Goal: Task Accomplishment & Management: Use online tool/utility

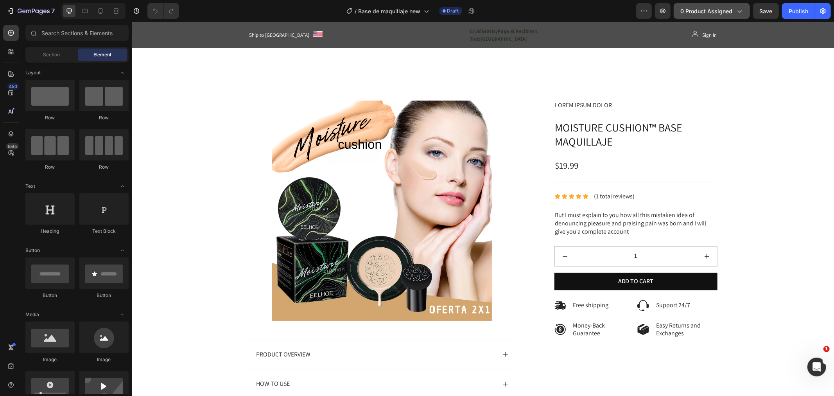
click at [687, 13] on span "0 product assigned" at bounding box center [706, 11] width 52 height 8
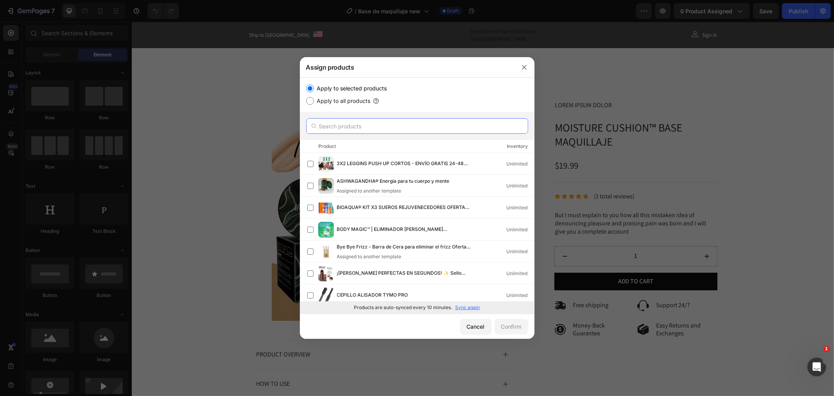
click at [372, 129] on input "text" at bounding box center [417, 126] width 222 height 16
type input "moisture"
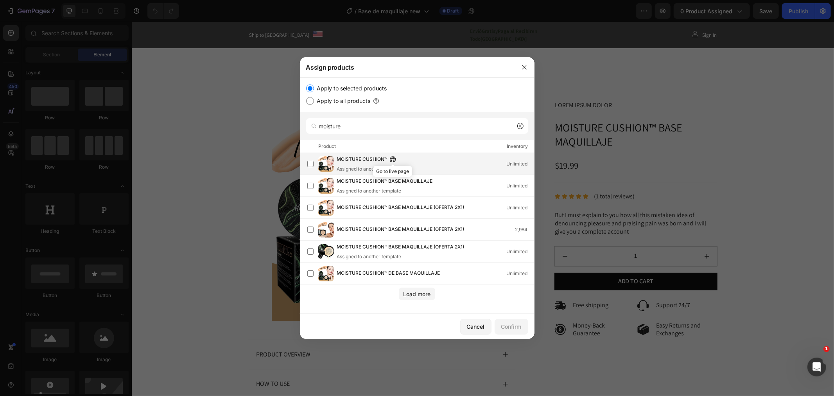
click at [392, 160] on icon "button" at bounding box center [391, 161] width 2 height 2
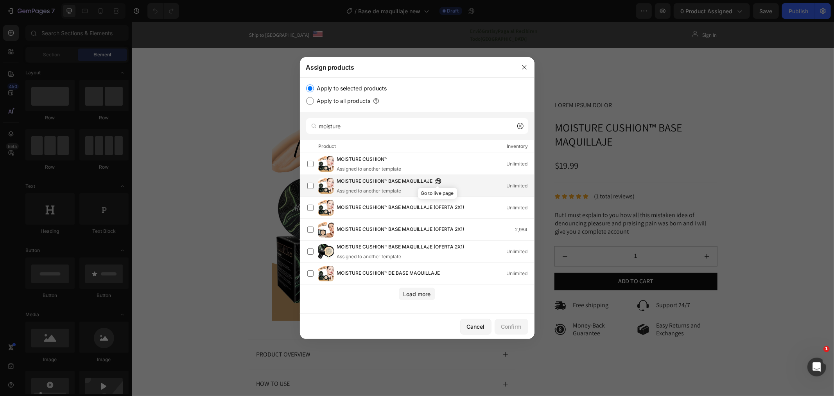
click at [436, 182] on icon "button" at bounding box center [436, 183] width 2 height 2
click at [469, 208] on icon "button" at bounding box center [468, 209] width 2 height 2
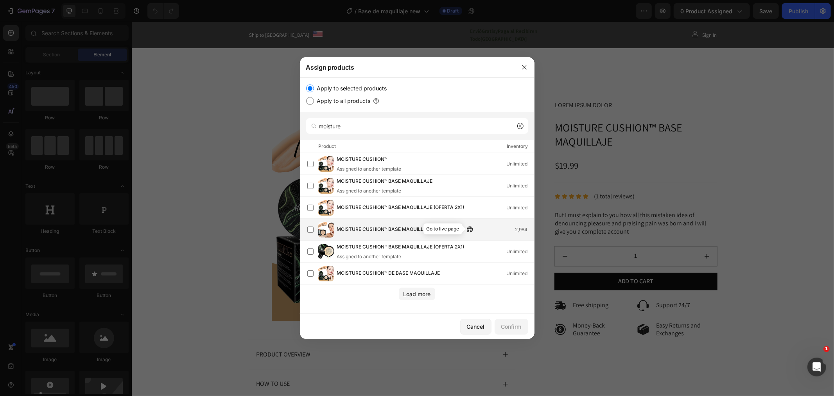
click at [468, 230] on icon "button" at bounding box center [468, 231] width 2 height 2
click at [470, 248] on icon "button" at bounding box center [470, 247] width 6 height 6
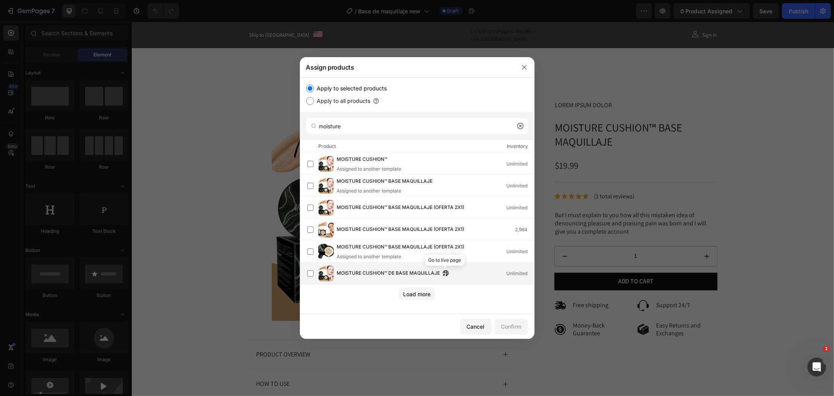
click at [442, 270] on button "button" at bounding box center [446, 273] width 8 height 8
click at [311, 272] on label at bounding box center [310, 273] width 6 height 6
click at [508, 323] on div "Confirm" at bounding box center [511, 326] width 20 height 8
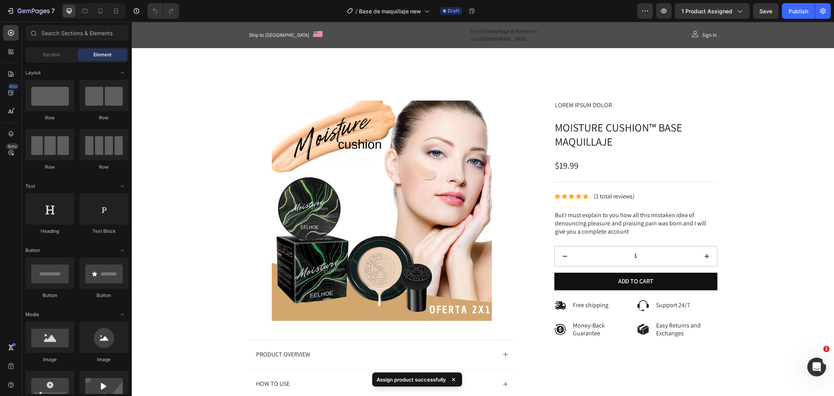
click at [93, 13] on div at bounding box center [93, 11] width 64 height 16
click at [99, 13] on icon at bounding box center [101, 11] width 8 height 8
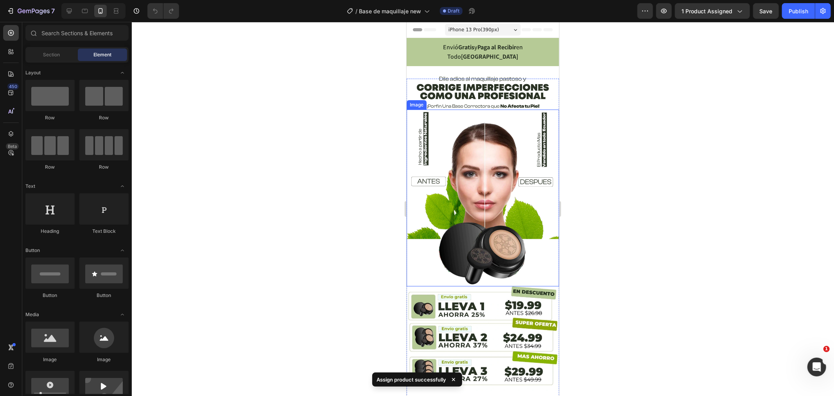
click at [484, 144] on img at bounding box center [482, 197] width 153 height 176
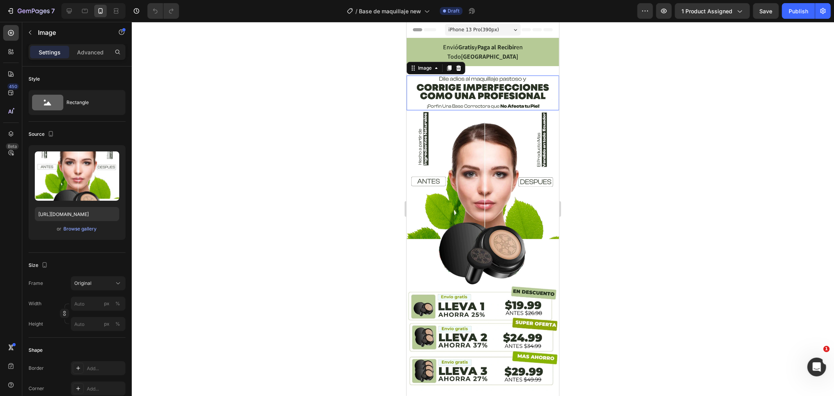
click at [473, 76] on img at bounding box center [482, 92] width 153 height 35
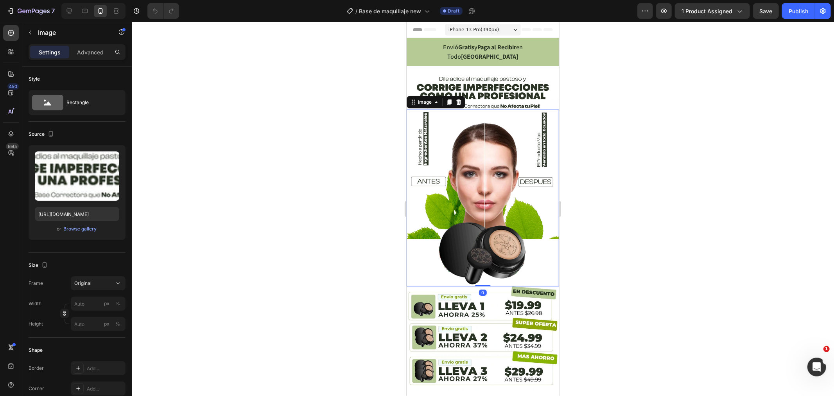
click at [463, 131] on img at bounding box center [482, 197] width 153 height 176
click at [464, 83] on img at bounding box center [482, 92] width 153 height 35
click at [487, 86] on img at bounding box center [482, 92] width 153 height 35
click at [485, 109] on img at bounding box center [482, 197] width 153 height 176
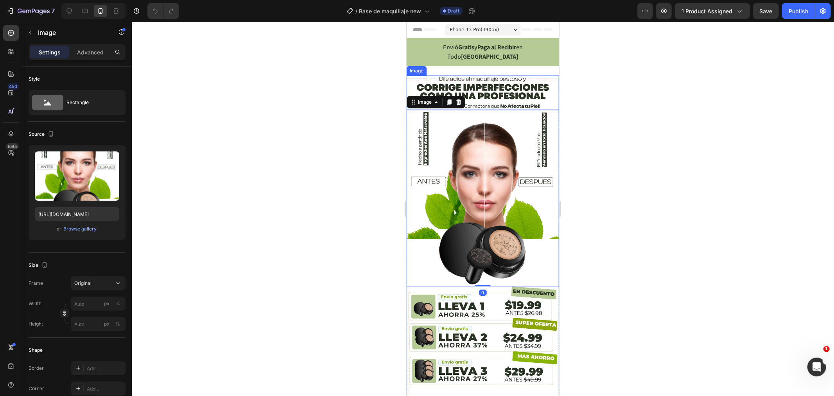
click at [504, 75] on img at bounding box center [482, 92] width 153 height 35
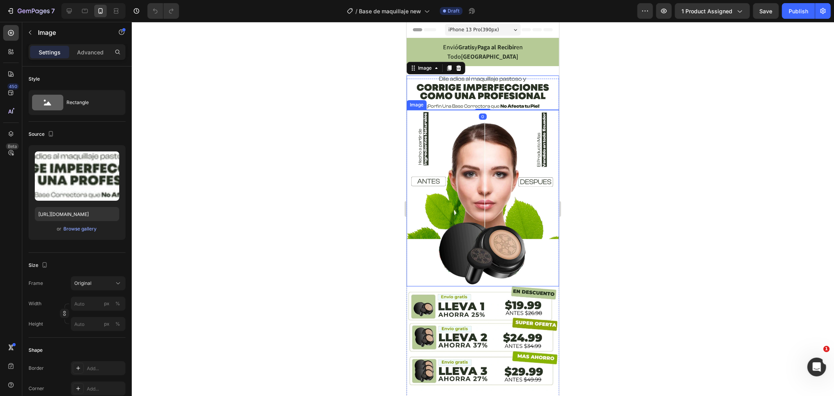
click at [493, 122] on img at bounding box center [482, 197] width 153 height 176
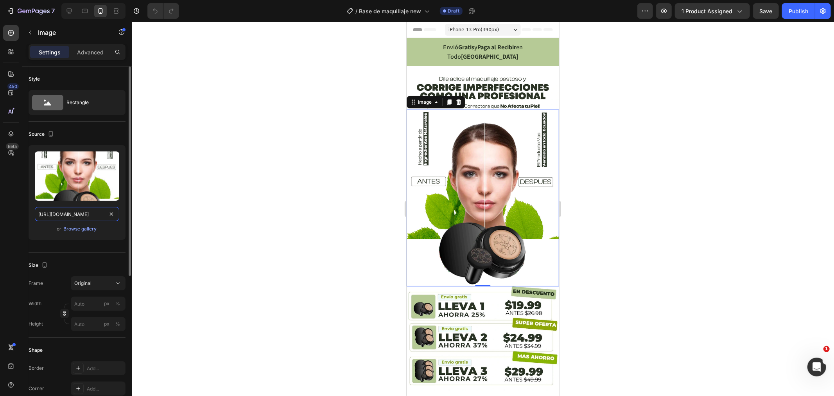
drag, startPoint x: 116, startPoint y: 213, endPoint x: 102, endPoint y: 213, distance: 13.7
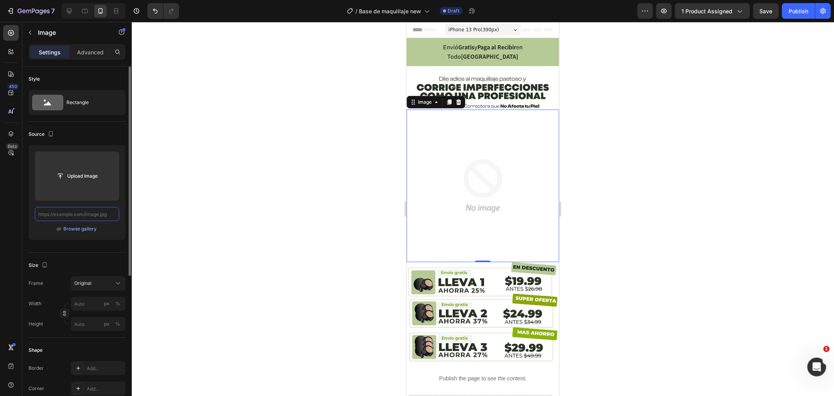
click at [96, 213] on input "text" at bounding box center [77, 214] width 84 height 14
paste input "[URL][DOMAIN_NAME]"
type input "[URL][DOMAIN_NAME]"
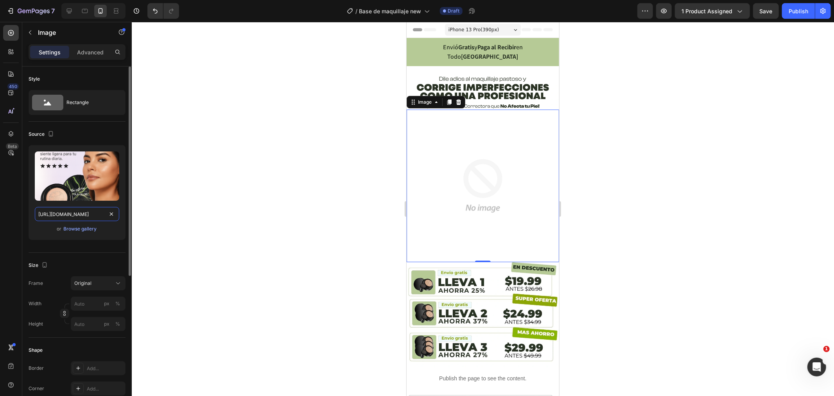
scroll to position [0, 95]
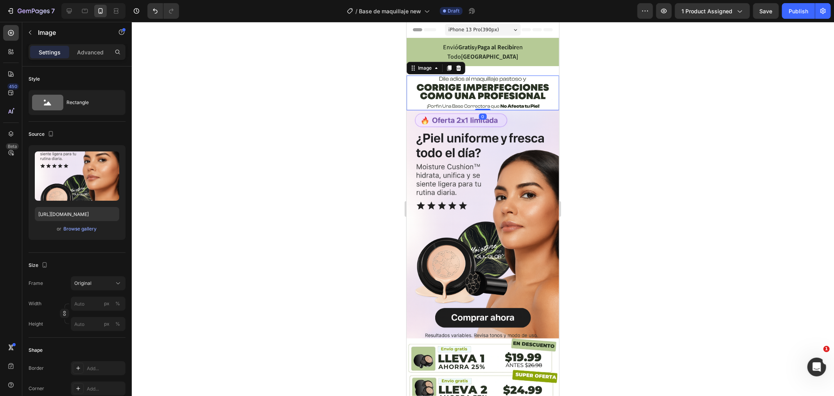
click at [512, 75] on img at bounding box center [482, 92] width 153 height 35
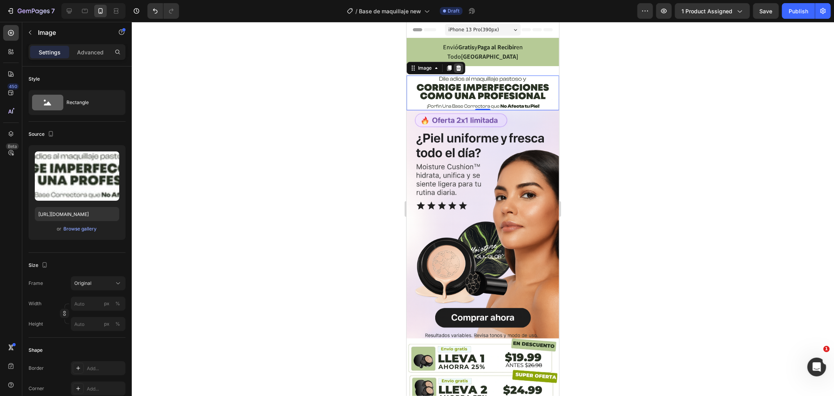
click at [459, 65] on icon at bounding box center [458, 67] width 5 height 5
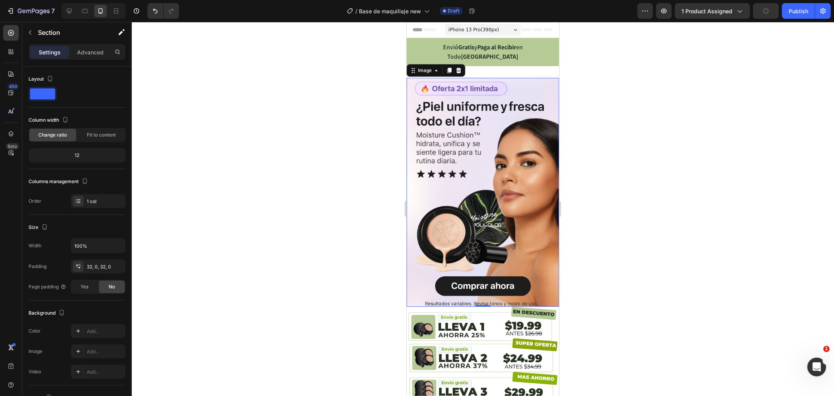
click at [497, 77] on img at bounding box center [482, 191] width 153 height 229
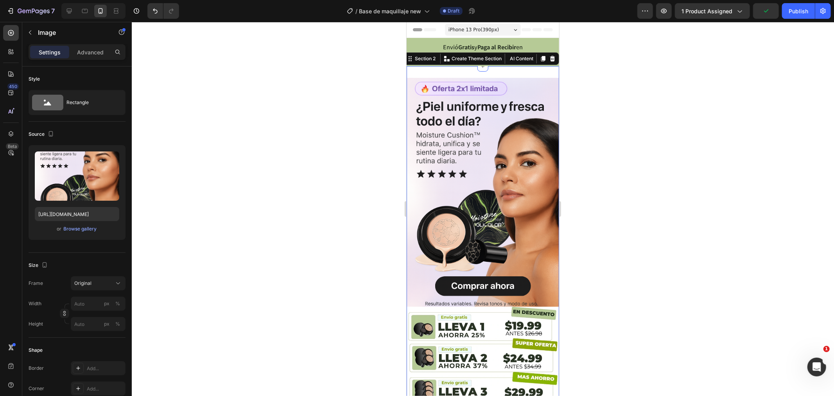
click at [506, 83] on img at bounding box center [482, 191] width 153 height 229
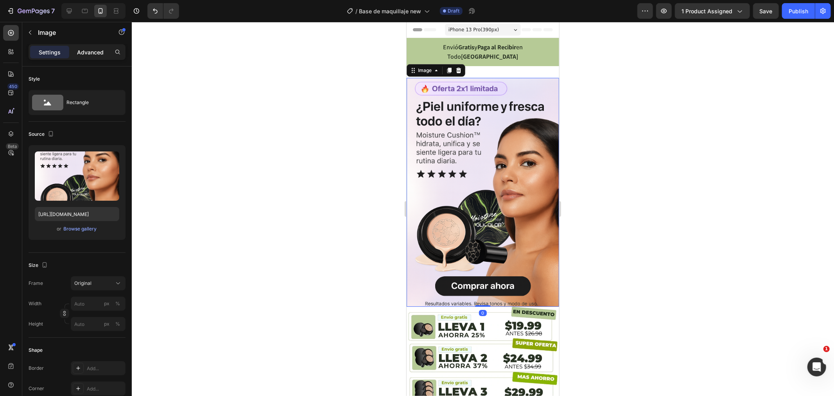
click at [104, 58] on div "Advanced" at bounding box center [90, 52] width 39 height 13
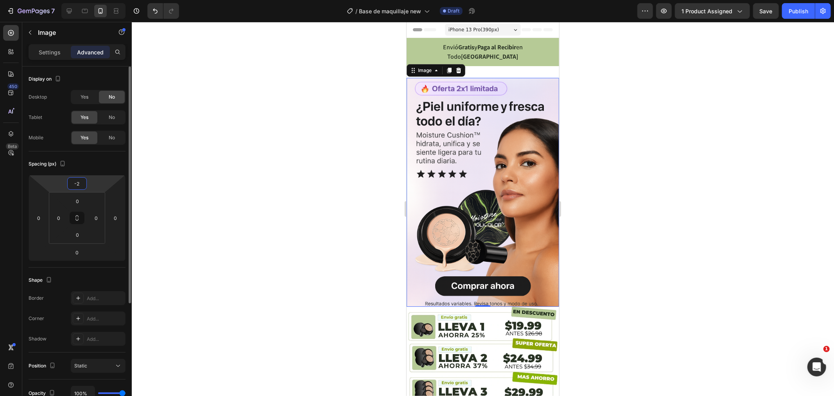
drag, startPoint x: 81, startPoint y: 181, endPoint x: 63, endPoint y: 179, distance: 17.7
click at [63, 179] on div "-2 0 0 0" at bounding box center [77, 218] width 97 height 86
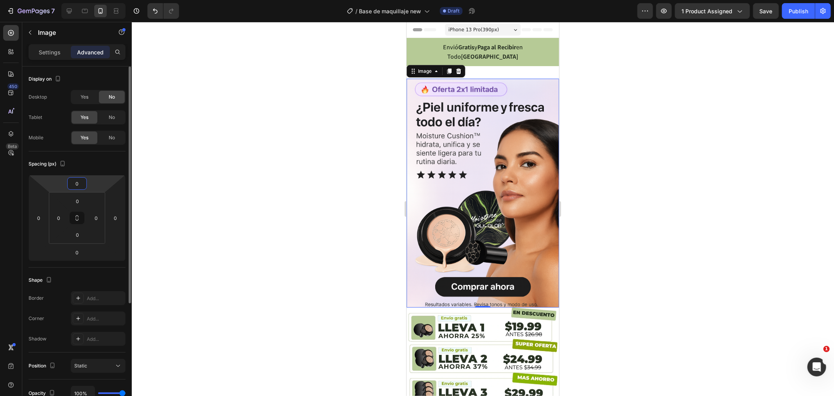
type input "0"
click at [94, 167] on div "Spacing (px)" at bounding box center [77, 164] width 97 height 13
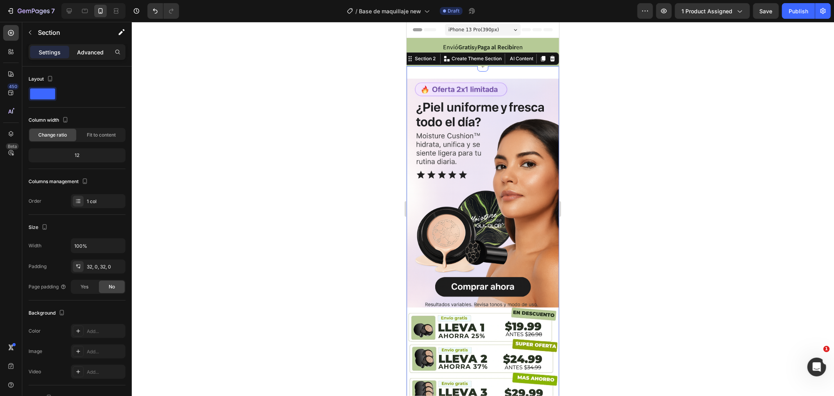
click at [79, 56] on p "Advanced" at bounding box center [90, 52] width 27 height 8
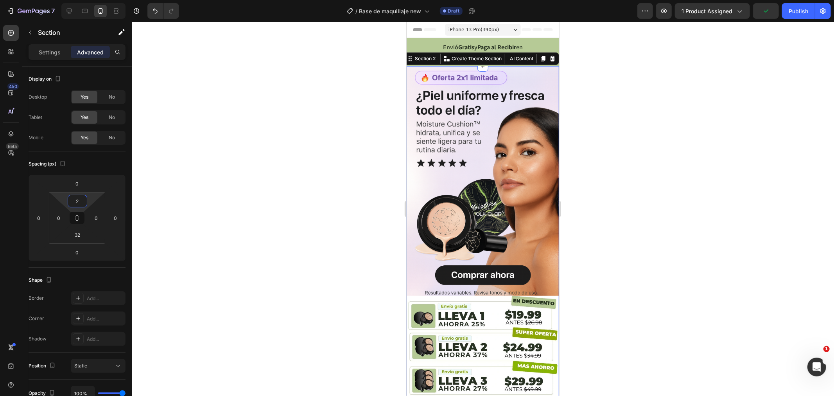
type input "0"
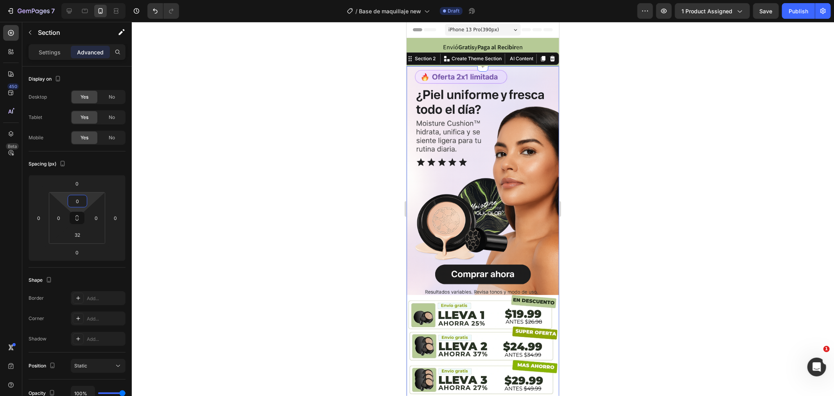
drag, startPoint x: 92, startPoint y: 198, endPoint x: 99, endPoint y: 206, distance: 11.3
click at [99, 59] on html "7 Version history / Base de maquillaje new Draft Preview 1 product assigned Sav…" at bounding box center [417, 29] width 834 height 59
click at [366, 145] on div at bounding box center [483, 209] width 702 height 374
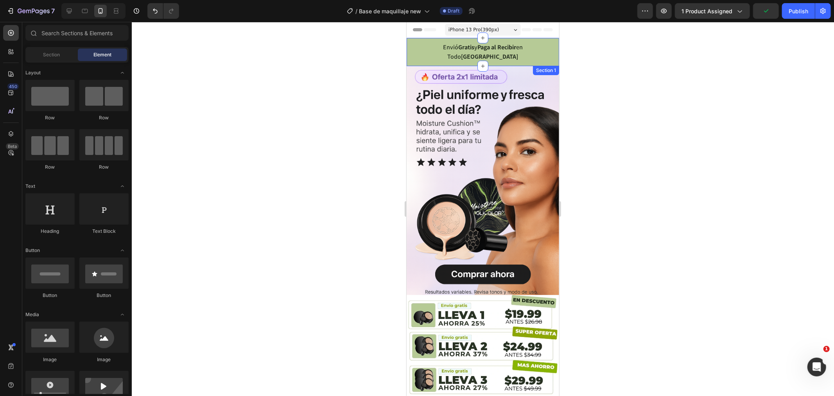
click at [410, 43] on div "Ship to [GEOGRAPHIC_DATA] Text block Image Row Envió Gratis y Paga al Recibir e…" at bounding box center [482, 52] width 153 height 28
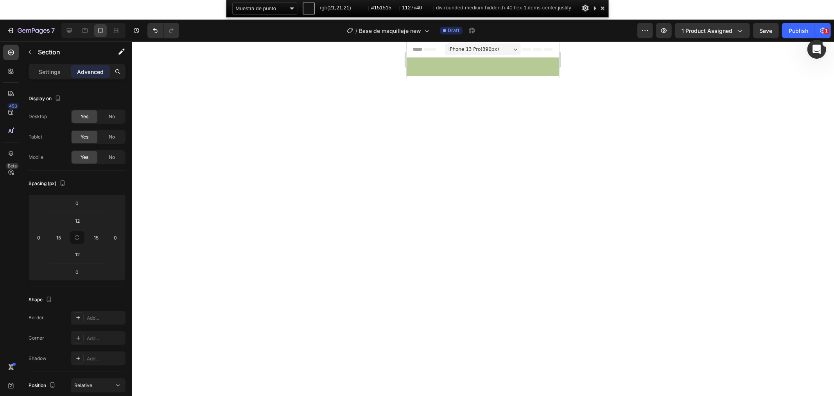
click at [603, 7] on div at bounding box center [602, 8] width 9 height 11
click at [451, 59] on html "7 Version history / Base de maquillaje new Draft Preview 1 product assigned Sav…" at bounding box center [417, 29] width 834 height 59
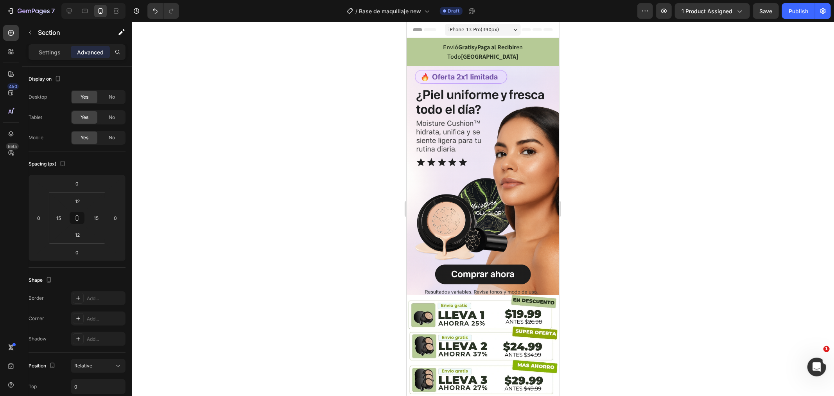
click at [549, 40] on div "Ship to [GEOGRAPHIC_DATA] Text block Image Row Envió Gratis y Paga al Recibir e…" at bounding box center [482, 52] width 153 height 28
click at [535, 41] on div "Ship to [GEOGRAPHIC_DATA] Text block Image Row Envió Gratis y Paga al Recibir e…" at bounding box center [482, 52] width 153 height 28
click at [411, 43] on div "Ship to [GEOGRAPHIC_DATA] Text block Image Row Envió Gratis y Paga al Recibir e…" at bounding box center [482, 52] width 153 height 28
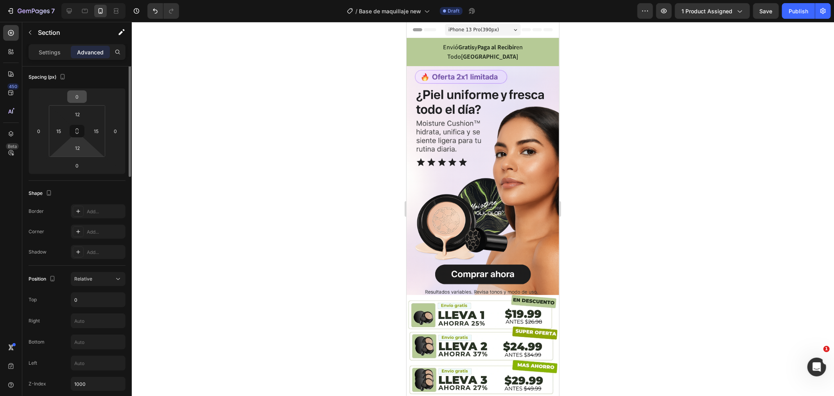
scroll to position [0, 0]
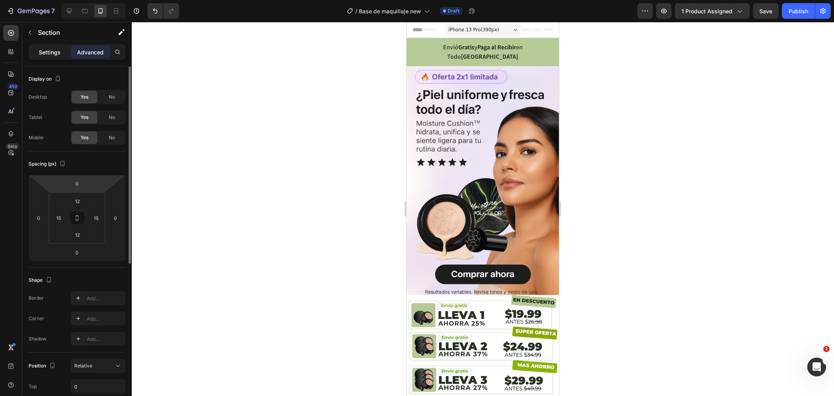
click at [53, 47] on div "Settings" at bounding box center [49, 52] width 39 height 13
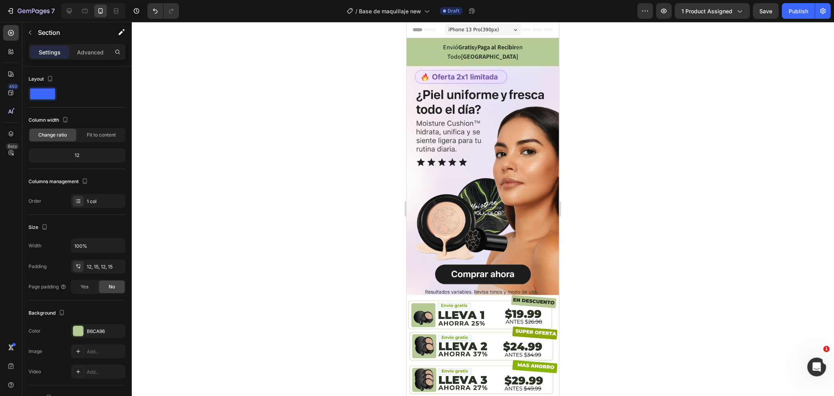
click at [411, 50] on div "Ship to [GEOGRAPHIC_DATA] Text block Image Row Envió Gratis y Paga al Recibir e…" at bounding box center [482, 52] width 153 height 28
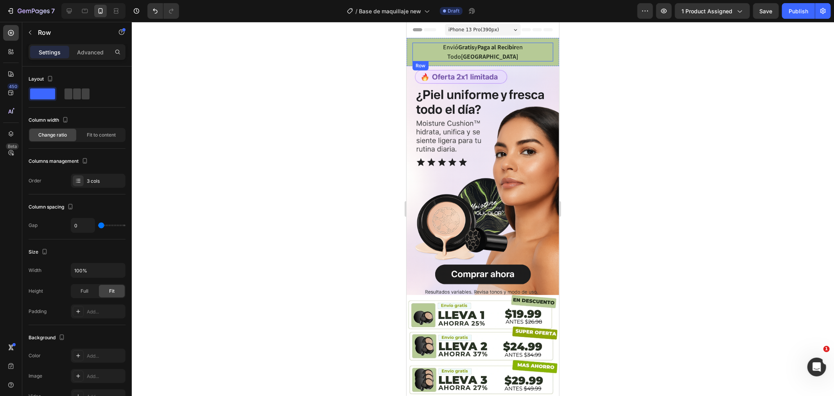
click at [415, 48] on div "Ship to [GEOGRAPHIC_DATA] Text block Image Row Envió Gratis y Paga al Recibir e…" at bounding box center [482, 51] width 141 height 19
click at [424, 65] on div "Row" at bounding box center [428, 68] width 13 height 7
click at [431, 52] on div "Section" at bounding box center [426, 54] width 20 height 5
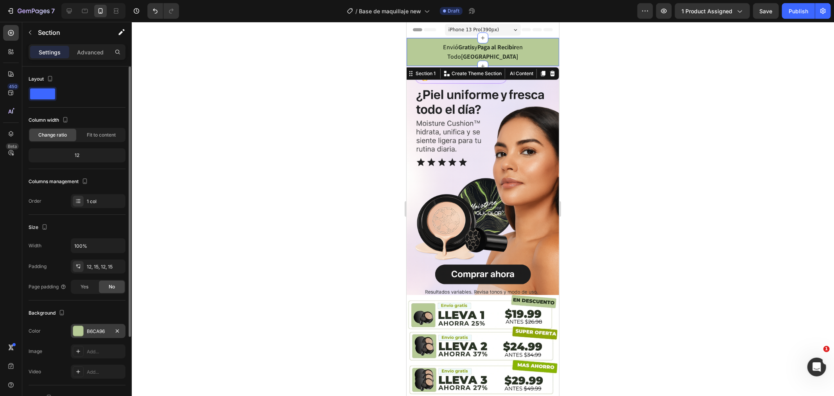
click at [92, 329] on div "B6CA96" at bounding box center [98, 331] width 23 height 7
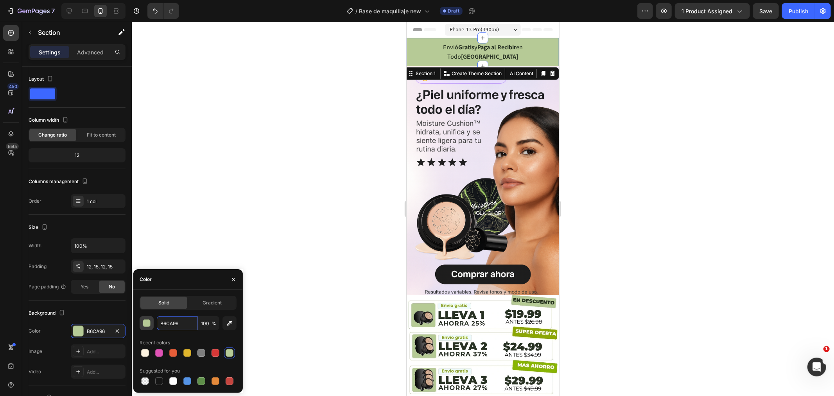
paste input "#E8E5F4"
type input "#E8E5F4"
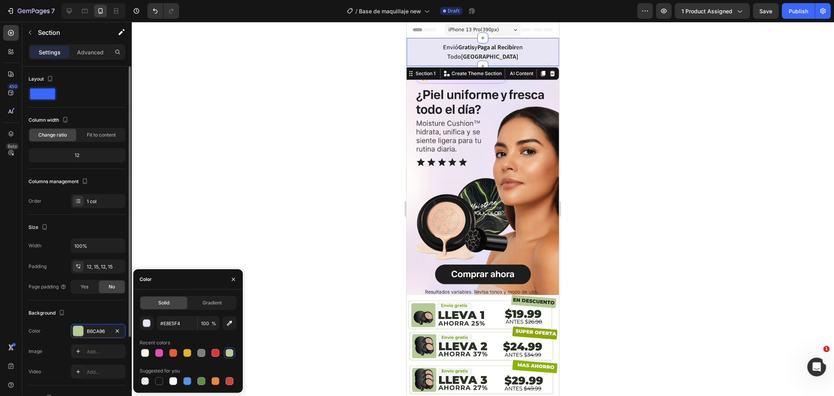
click at [84, 310] on div "Background" at bounding box center [77, 313] width 97 height 13
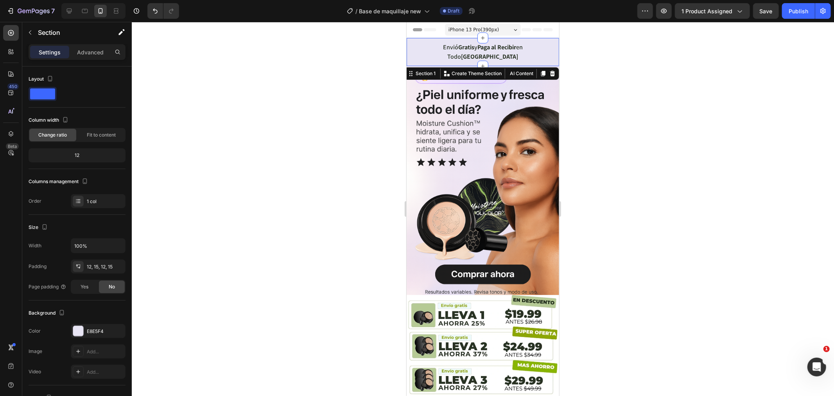
click at [334, 173] on div at bounding box center [483, 209] width 702 height 374
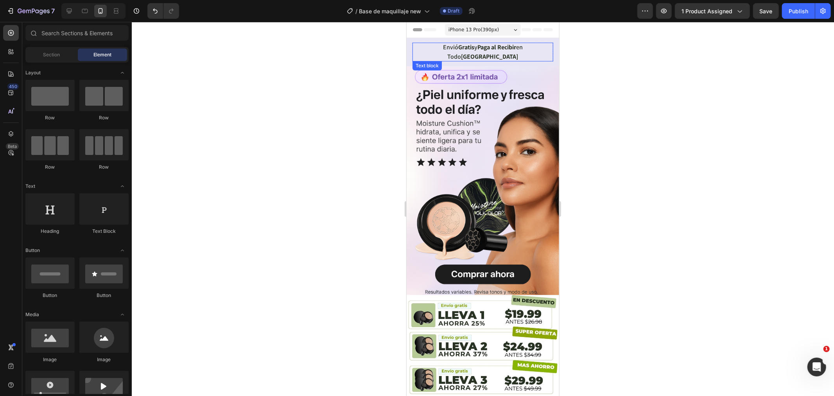
click at [443, 45] on span "Envió Gratis y Paga al Recibir en Todo [GEOGRAPHIC_DATA]" at bounding box center [483, 52] width 80 height 18
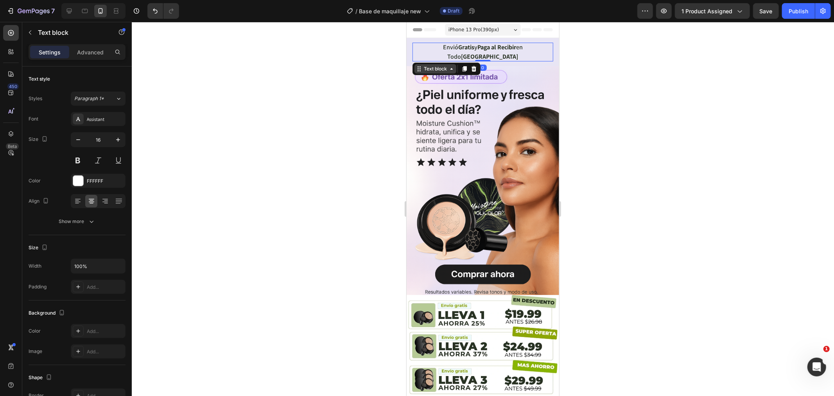
click at [428, 65] on div "Text block" at bounding box center [435, 68] width 26 height 7
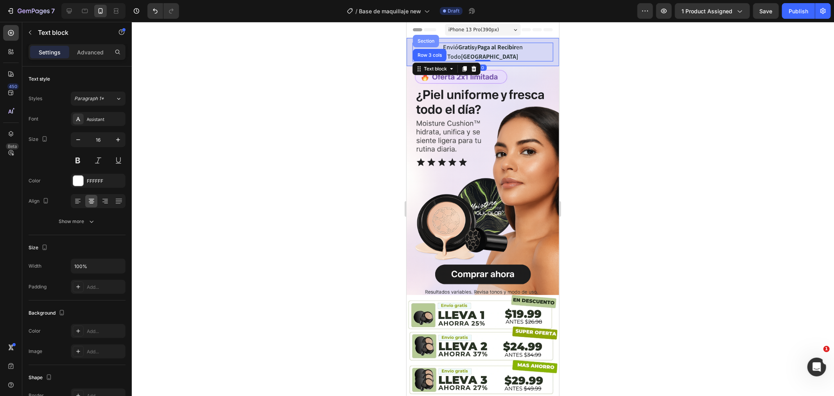
click at [431, 34] on div "Section" at bounding box center [426, 40] width 26 height 13
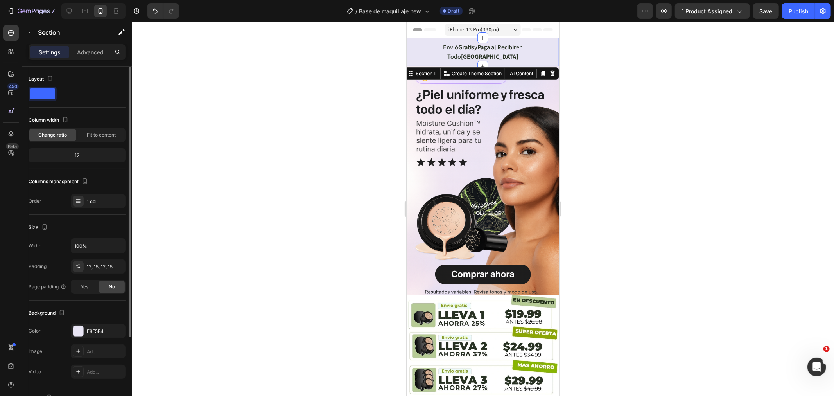
drag, startPoint x: 88, startPoint y: 326, endPoint x: 68, endPoint y: 323, distance: 20.1
click at [68, 324] on div "Color E8E5F4" at bounding box center [77, 331] width 97 height 14
click at [119, 329] on icon "button" at bounding box center [117, 331] width 6 height 6
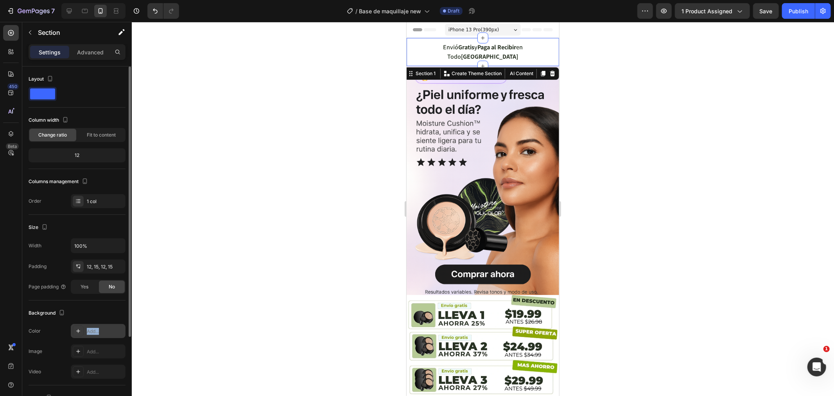
click at [106, 330] on div "Add..." at bounding box center [105, 331] width 37 height 7
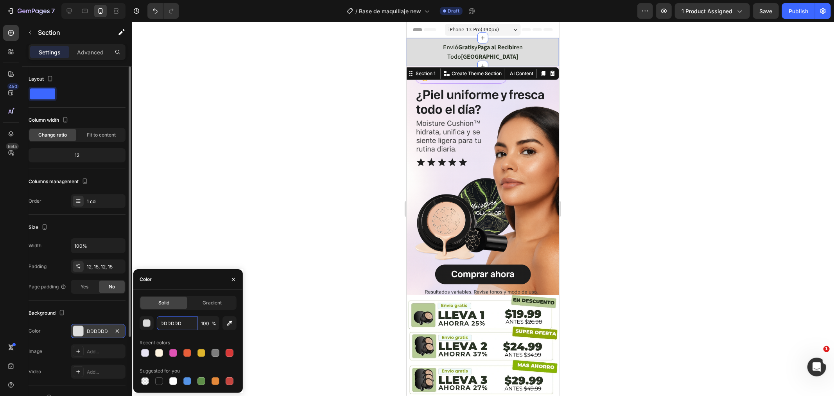
paste input "#7451AB"
type input "#7451AB"
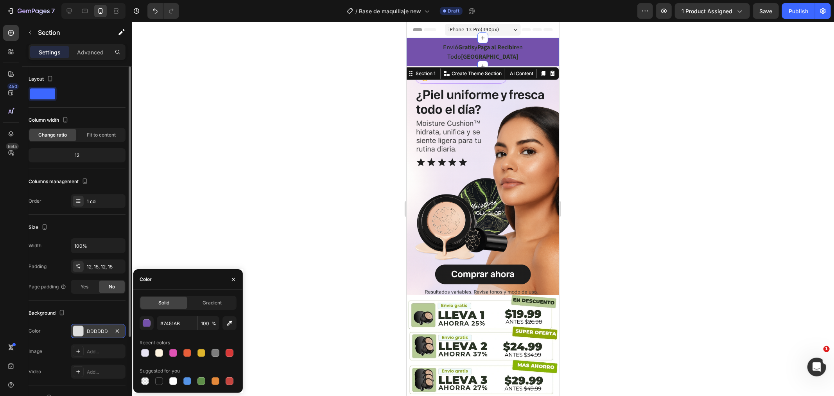
click at [215, 237] on div at bounding box center [483, 209] width 702 height 374
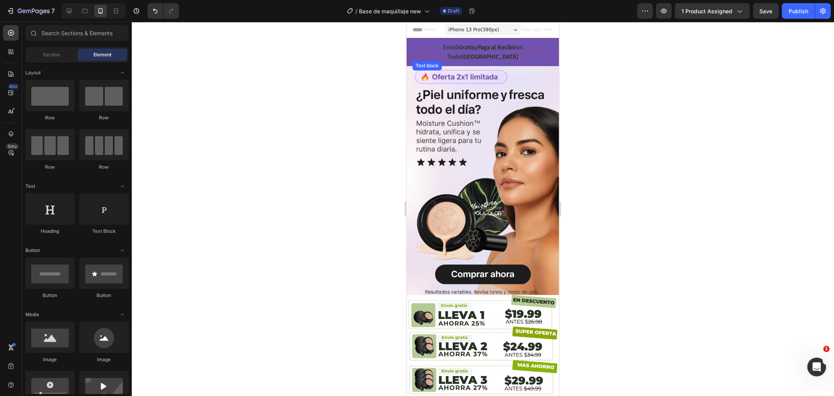
click at [477, 47] on strong "Paga al Recibir" at bounding box center [496, 47] width 39 height 8
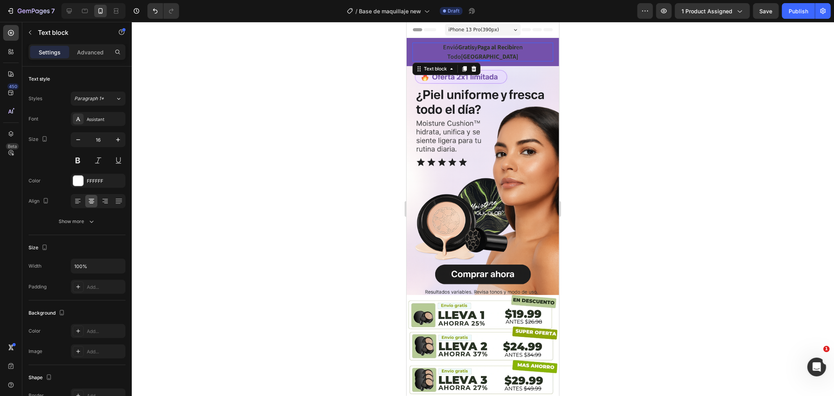
click at [458, 47] on strong "Gratis" at bounding box center [466, 47] width 16 height 8
click at [477, 43] on strong "Paga al Recibir" at bounding box center [496, 47] width 39 height 8
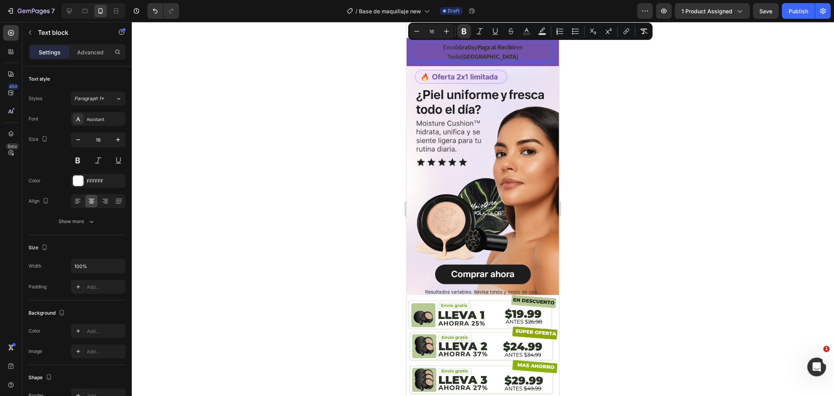
click at [518, 52] on strong "[GEOGRAPHIC_DATA]" at bounding box center [489, 56] width 57 height 8
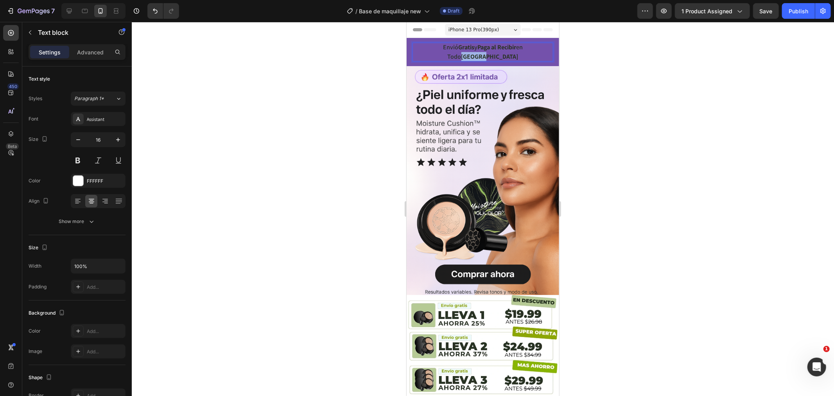
click at [518, 52] on strong "[GEOGRAPHIC_DATA]" at bounding box center [489, 56] width 57 height 8
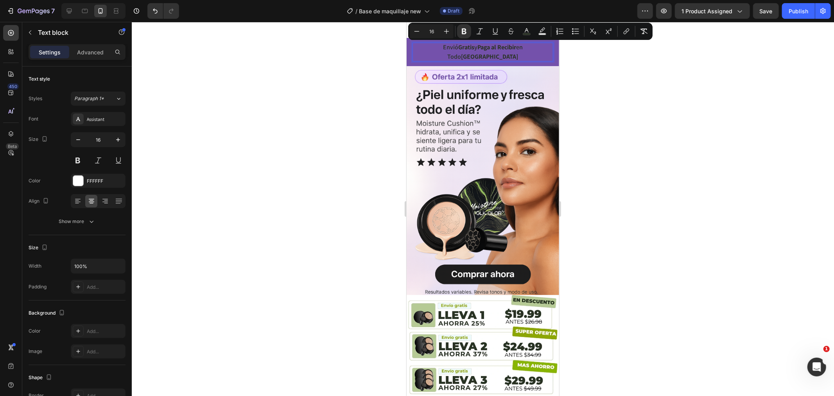
drag, startPoint x: 521, startPoint y: 48, endPoint x: 505, endPoint y: 47, distance: 16.2
click at [505, 47] on span "Envió Gratis y Paga al Recibir en Todo [GEOGRAPHIC_DATA]" at bounding box center [483, 52] width 80 height 18
drag, startPoint x: 417, startPoint y: 46, endPoint x: 549, endPoint y: 54, distance: 132.8
click at [549, 54] on div "Ship to [GEOGRAPHIC_DATA] Text block Image Row Envió Gratis y Paga al Recibir e…" at bounding box center [482, 52] width 153 height 28
click at [523, 29] on icon "Editor contextual toolbar" at bounding box center [527, 31] width 8 height 8
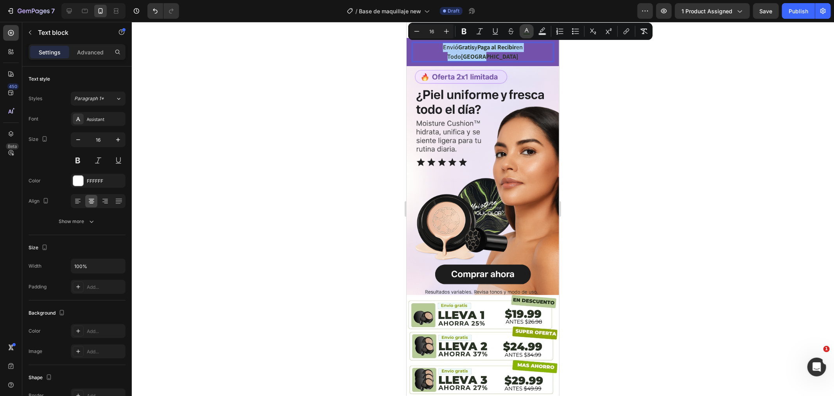
type input "293324"
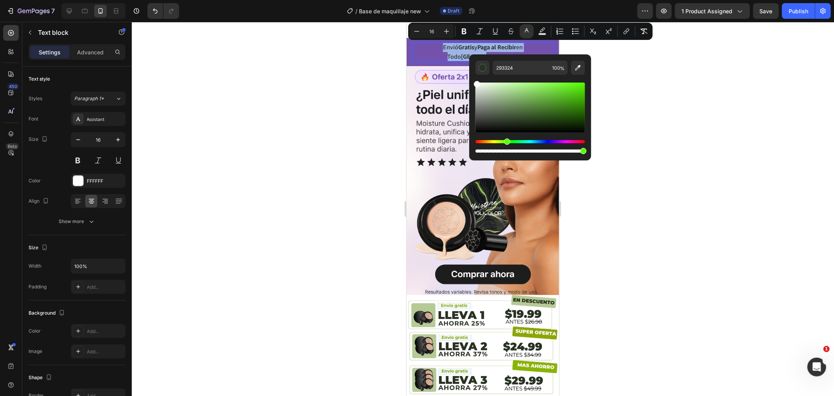
type input "FFFFFF"
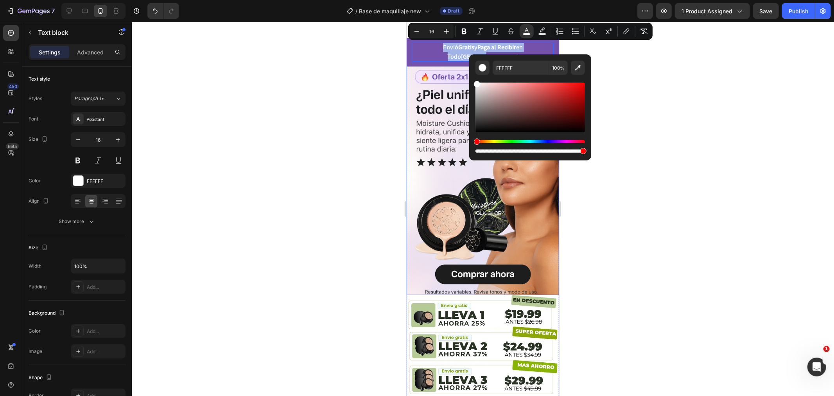
drag, startPoint x: 898, startPoint y: 113, endPoint x: 457, endPoint y: 74, distance: 442.8
click at [345, 46] on div at bounding box center [483, 209] width 702 height 374
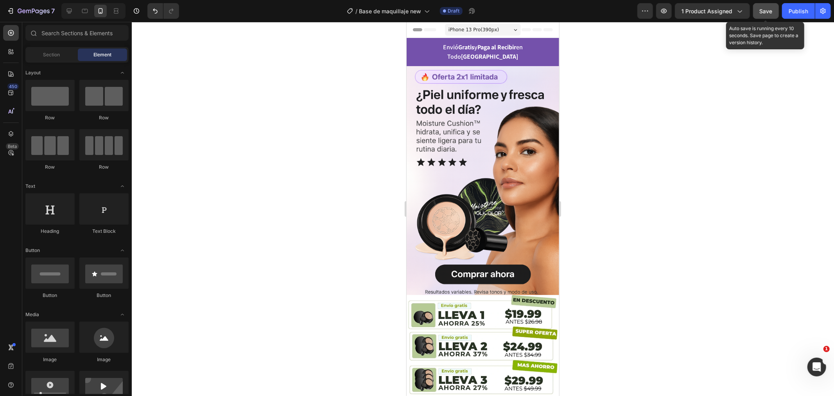
click at [772, 13] on span "Save" at bounding box center [766, 11] width 13 height 7
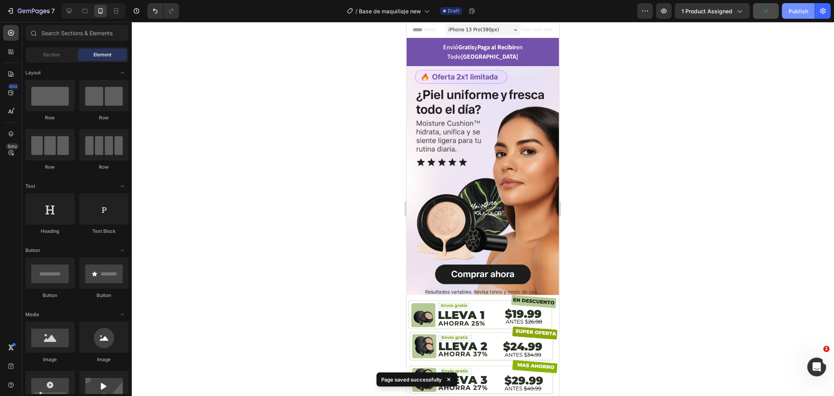
click at [794, 10] on div "Publish" at bounding box center [799, 11] width 20 height 8
click at [659, 10] on button "button" at bounding box center [664, 11] width 16 height 16
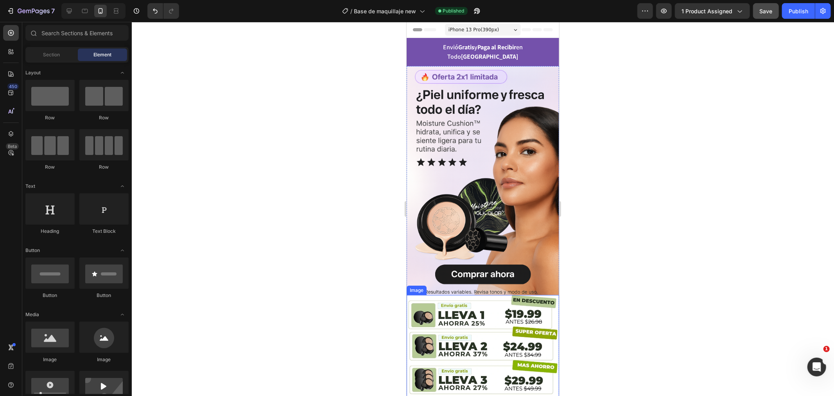
click at [418, 294] on img at bounding box center [482, 347] width 153 height 106
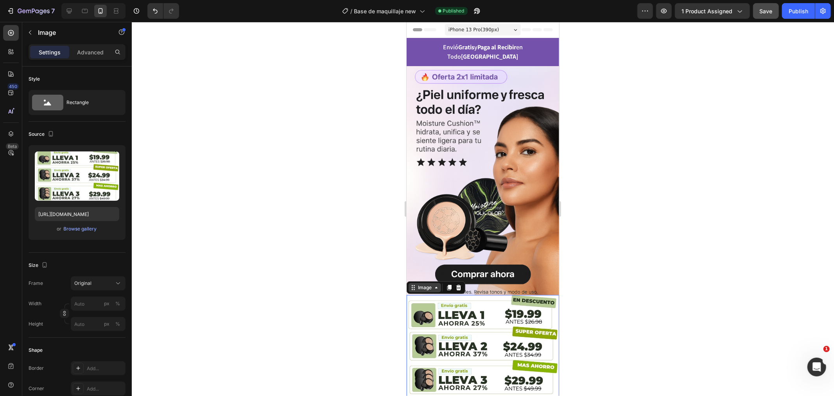
click at [433, 284] on icon at bounding box center [436, 287] width 6 height 6
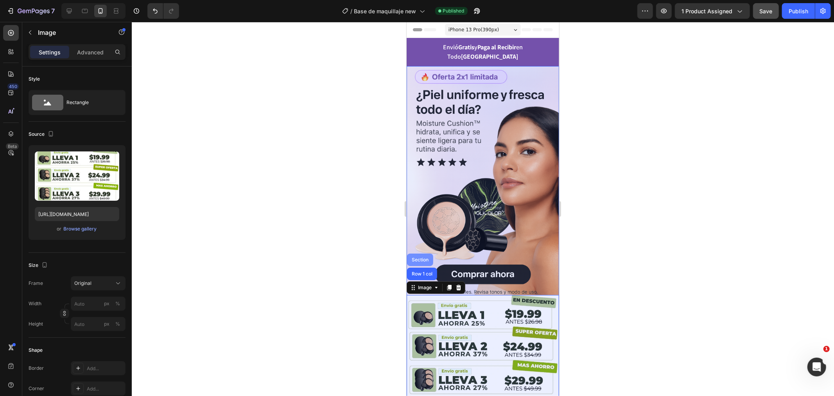
click at [421, 257] on div "Section" at bounding box center [420, 259] width 20 height 5
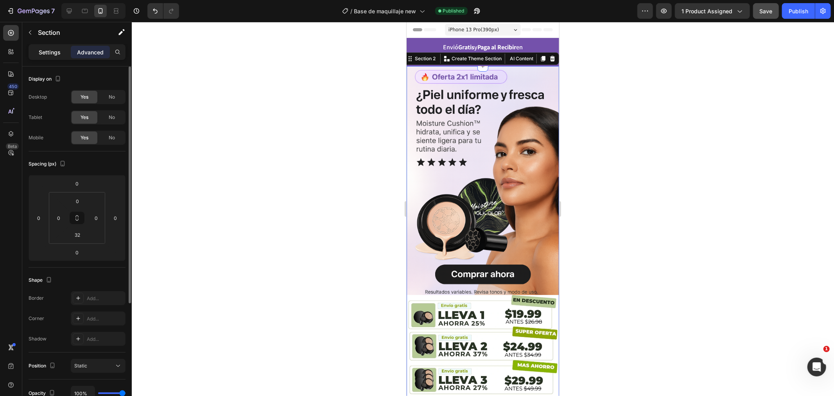
click at [38, 47] on div "Settings" at bounding box center [49, 52] width 39 height 13
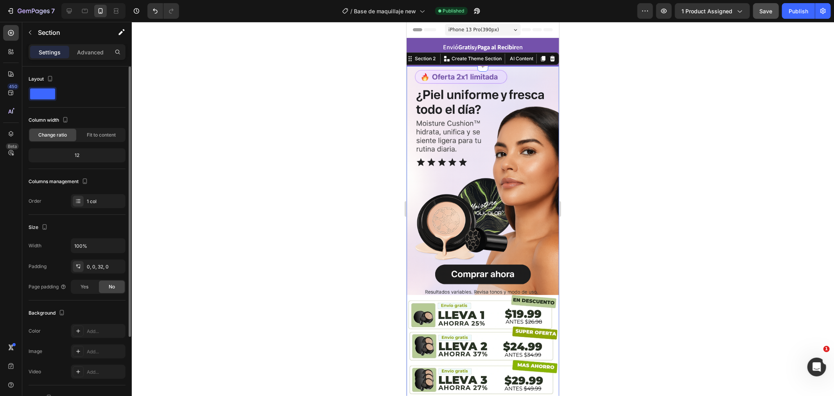
click at [43, 90] on span at bounding box center [42, 93] width 25 height 11
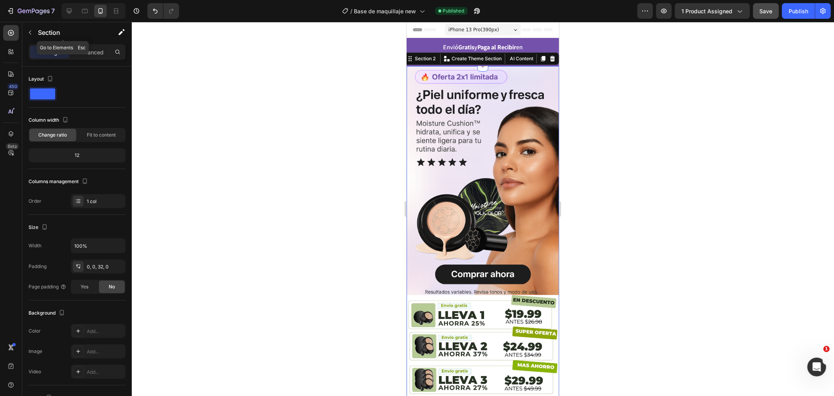
click at [83, 43] on div "Section" at bounding box center [62, 33] width 81 height 22
click at [81, 49] on p "Advanced" at bounding box center [90, 52] width 27 height 8
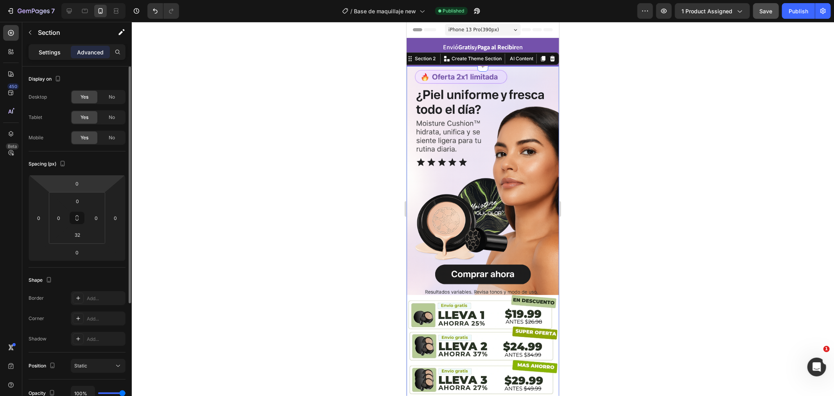
click at [50, 53] on p "Settings" at bounding box center [50, 52] width 22 height 8
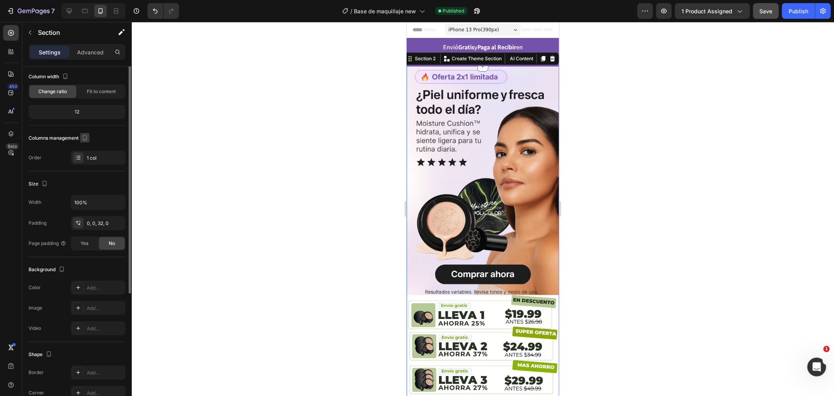
scroll to position [87, 0]
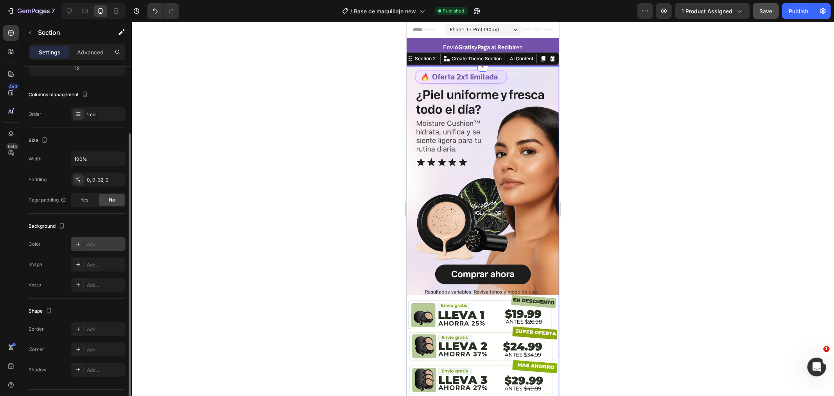
click at [81, 246] on icon at bounding box center [78, 244] width 6 height 6
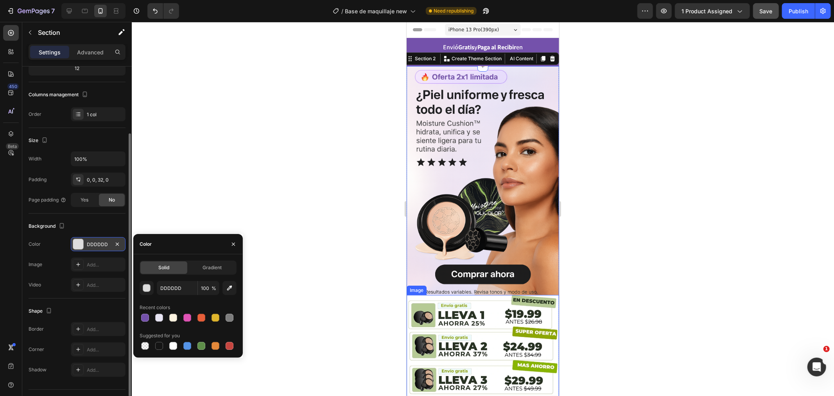
click at [456, 321] on img at bounding box center [482, 347] width 153 height 106
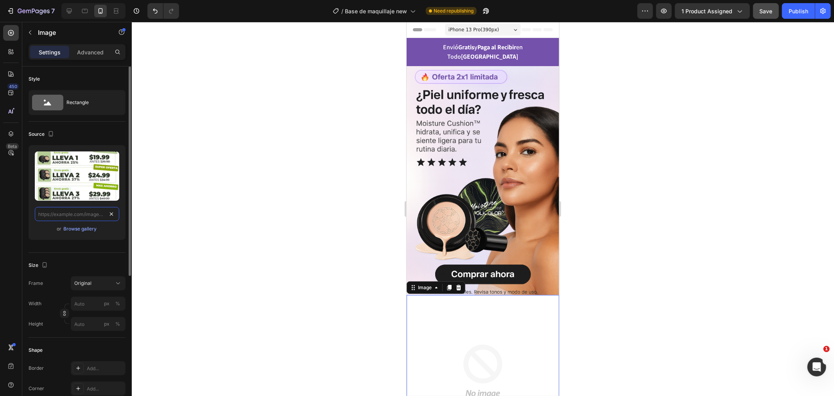
scroll to position [0, 0]
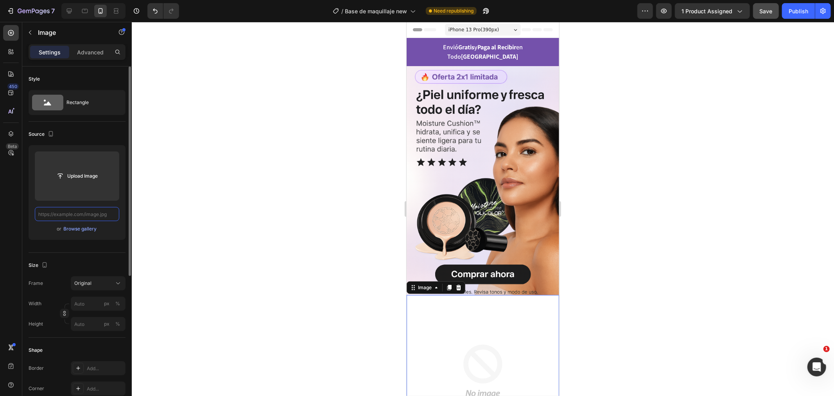
click at [82, 217] on input "text" at bounding box center [77, 214] width 84 height 14
paste input "[URL][DOMAIN_NAME]"
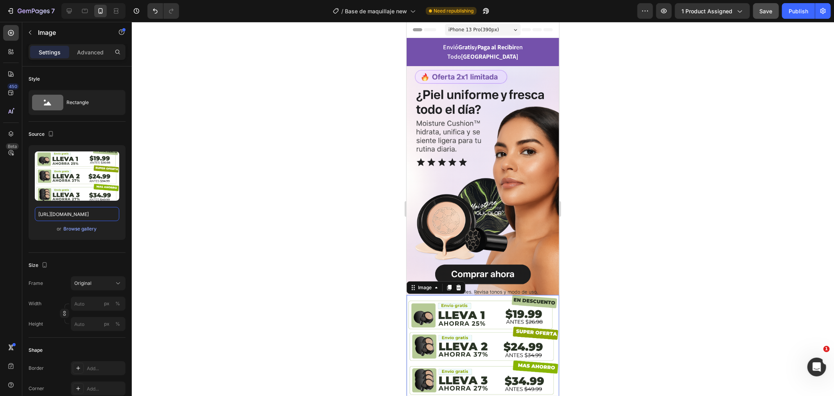
type input "[URL][DOMAIN_NAME]"
click at [382, 293] on div at bounding box center [483, 209] width 702 height 374
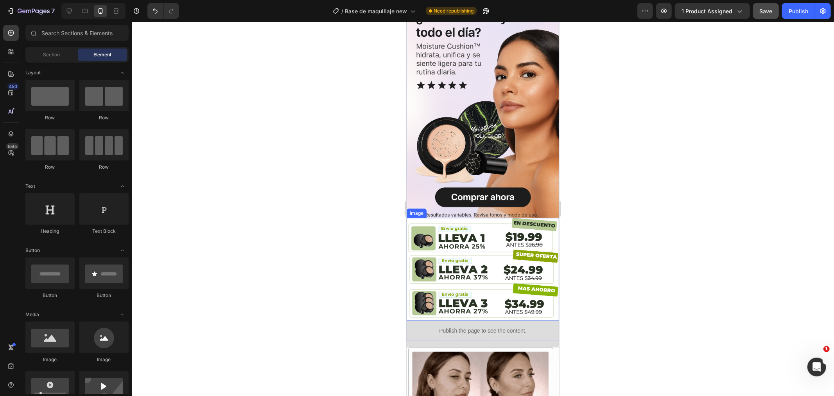
scroll to position [43, 0]
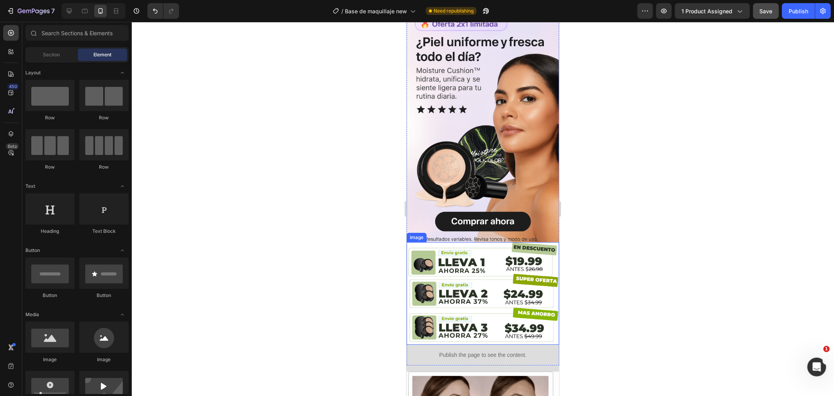
click at [448, 271] on img at bounding box center [482, 293] width 153 height 102
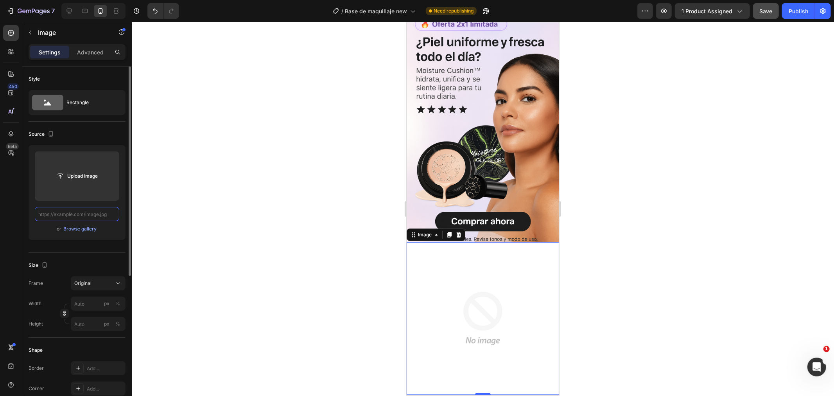
scroll to position [0, 0]
click at [98, 218] on input "text" at bounding box center [77, 214] width 84 height 14
paste input "[URL][DOMAIN_NAME]"
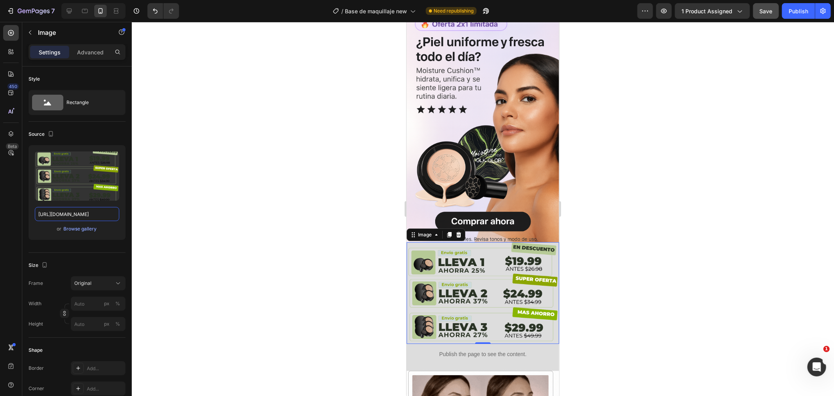
type input "[URL][DOMAIN_NAME]"
click at [471, 276] on img at bounding box center [482, 293] width 153 height 102
click at [442, 189] on img at bounding box center [482, 127] width 153 height 229
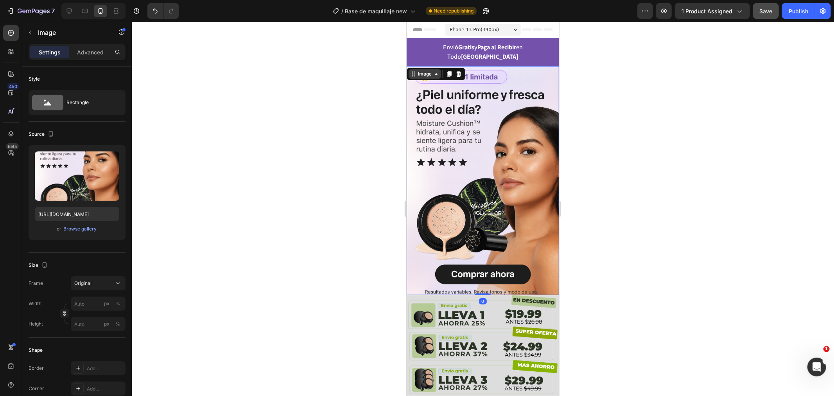
click at [428, 70] on div "Image" at bounding box center [424, 73] width 17 height 7
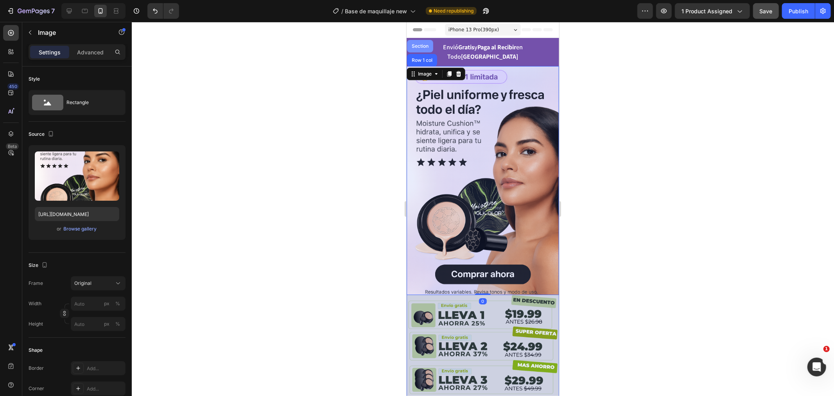
click at [424, 39] on div "Section" at bounding box center [420, 45] width 26 height 13
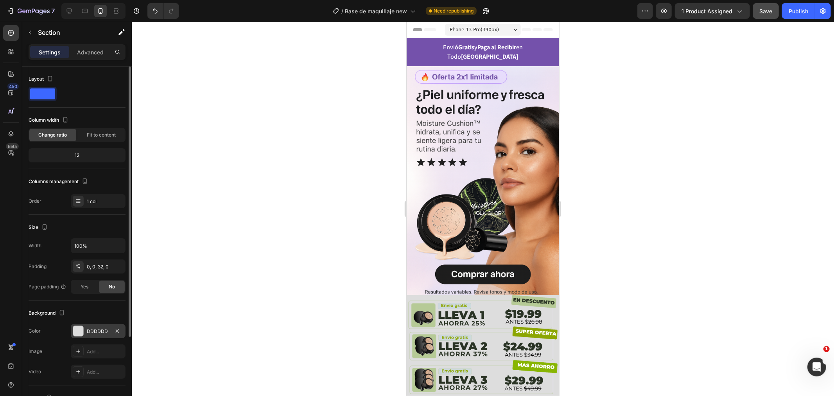
click at [92, 329] on div "DDDDDD" at bounding box center [98, 331] width 23 height 7
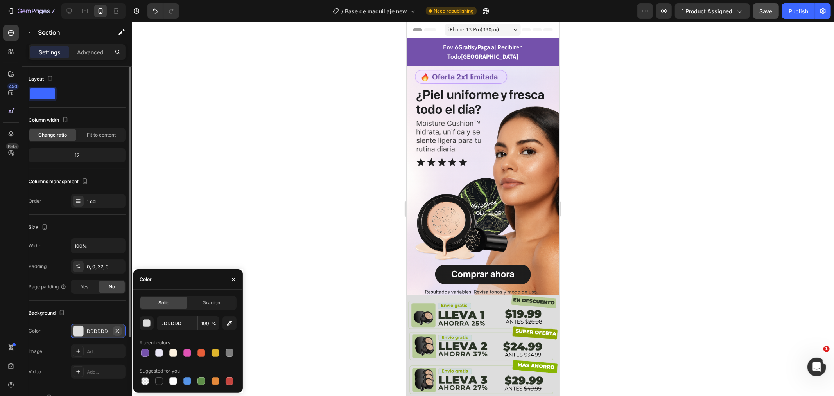
click at [118, 328] on icon "button" at bounding box center [117, 331] width 6 height 6
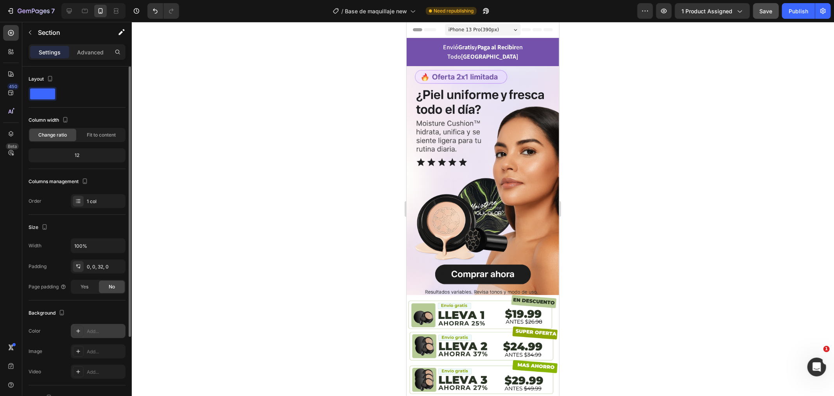
click at [114, 331] on div "Add..." at bounding box center [105, 331] width 37 height 7
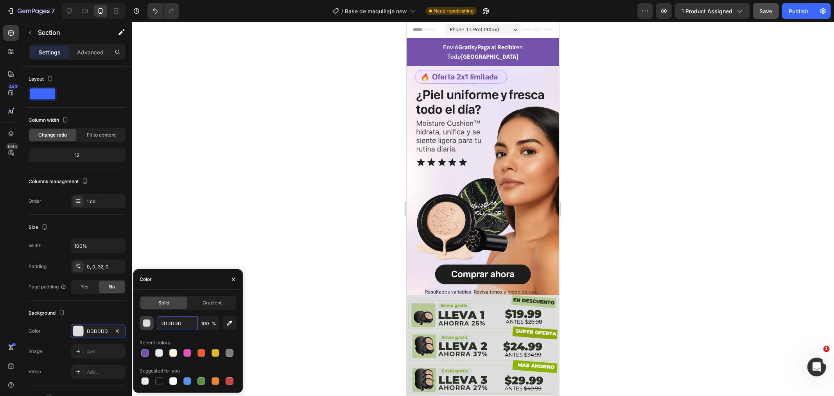
paste input "#EAE4F7"
type input "#EAE4F7"
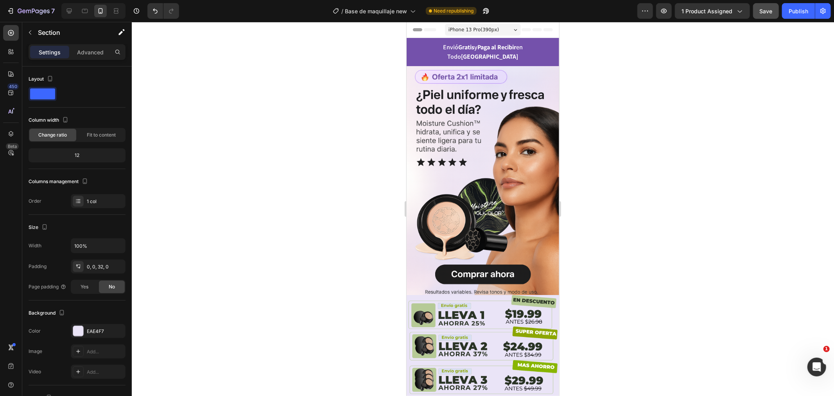
click at [317, 241] on div at bounding box center [483, 209] width 702 height 374
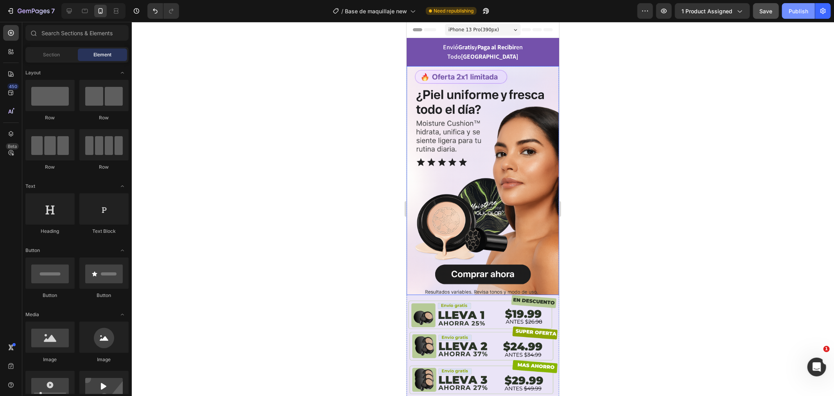
click at [806, 15] on button "Publish" at bounding box center [798, 11] width 33 height 16
click at [428, 93] on img at bounding box center [482, 180] width 153 height 229
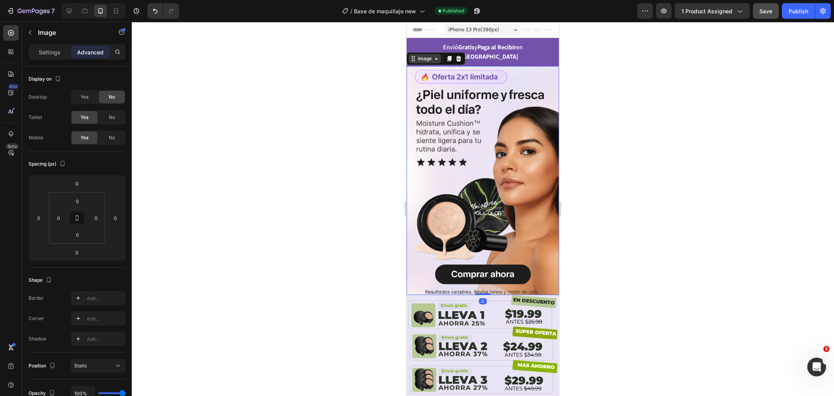
click at [431, 55] on div "Image" at bounding box center [424, 58] width 17 height 7
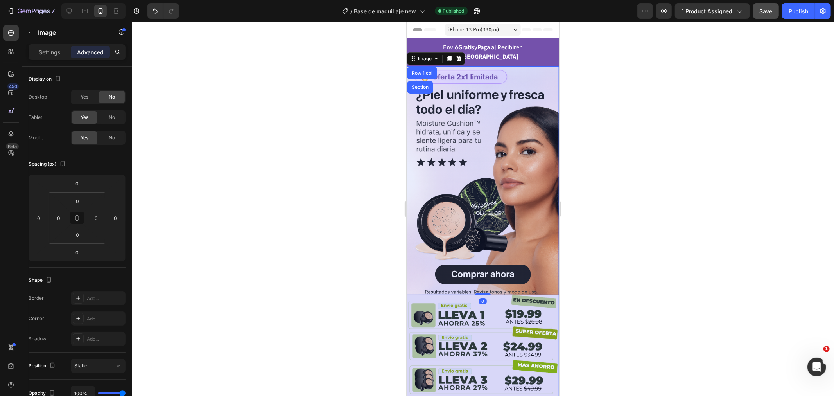
click at [416, 81] on div "Section" at bounding box center [420, 87] width 26 height 13
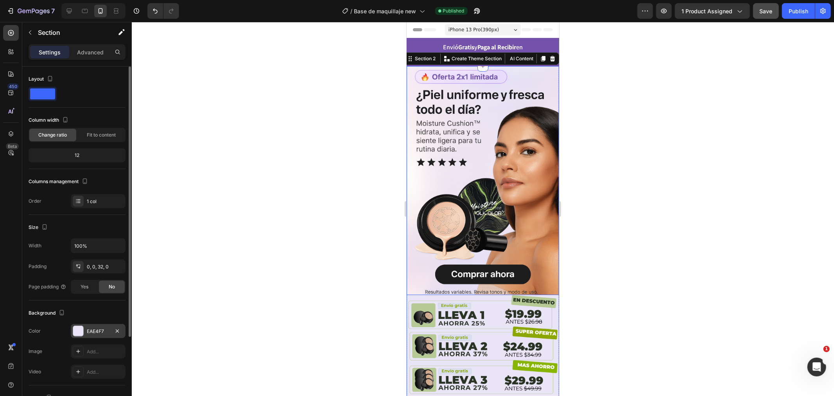
click at [95, 328] on div "EAE4F7" at bounding box center [98, 331] width 23 height 7
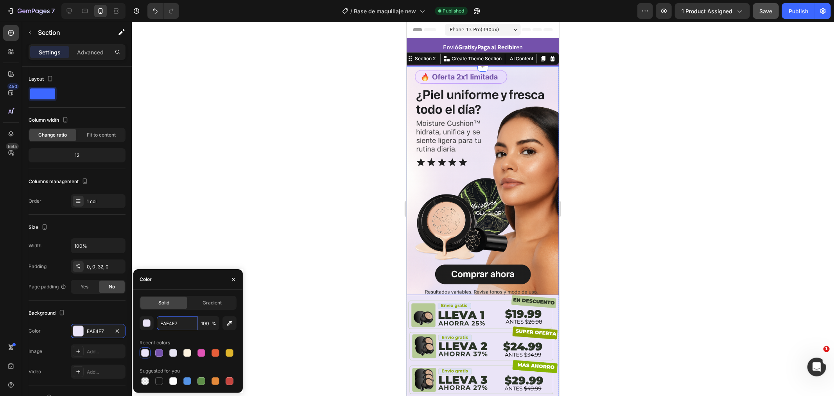
paste input "#FDF6"
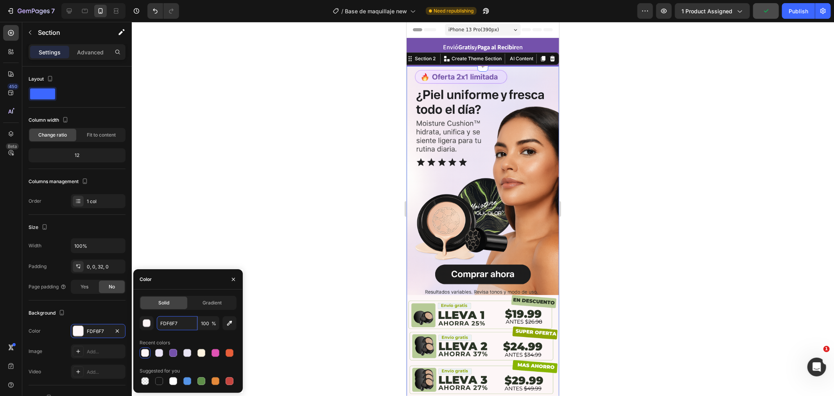
paste input "#F0E6F5"
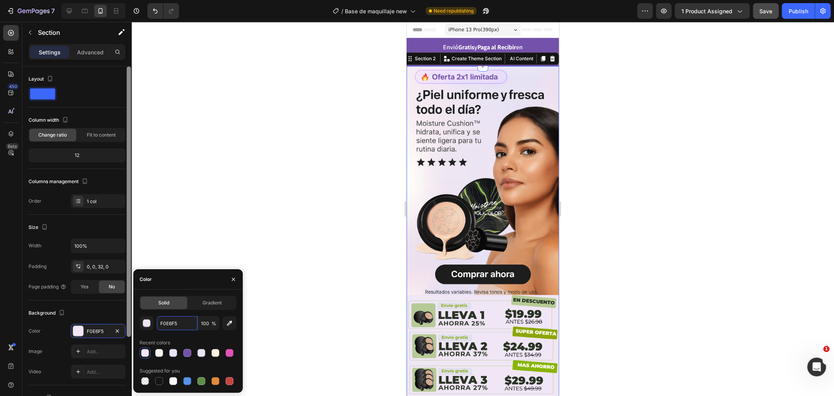
paste input "#F7ECF3"
type input "#F7ECF3"
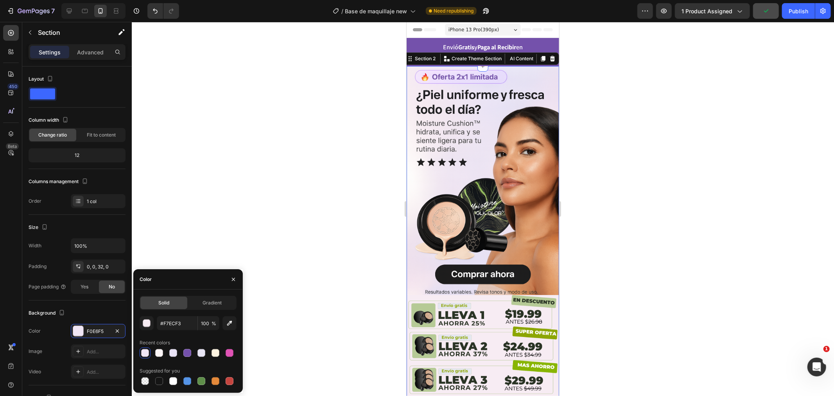
click at [366, 304] on div at bounding box center [483, 209] width 702 height 374
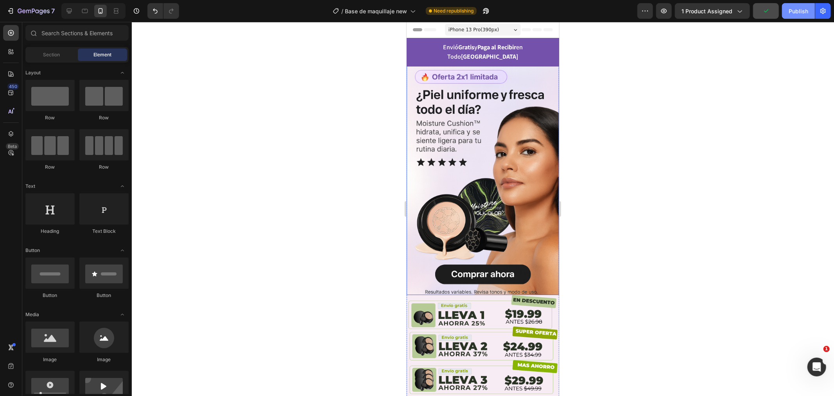
click at [803, 14] on button "Publish" at bounding box center [798, 11] width 33 height 16
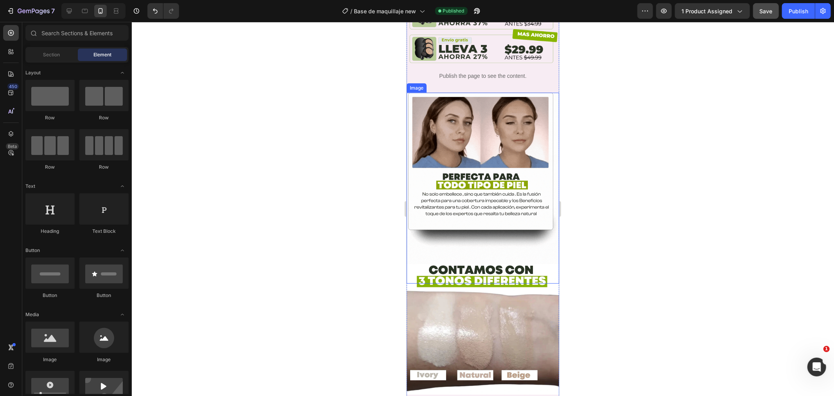
scroll to position [217, 0]
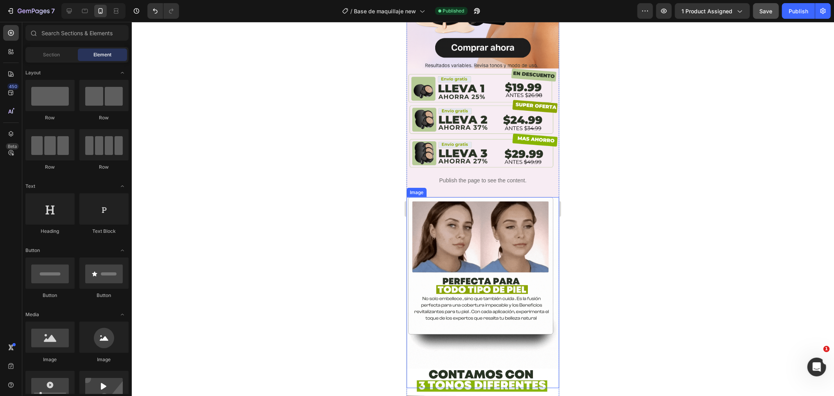
click at [481, 231] on img at bounding box center [482, 292] width 153 height 191
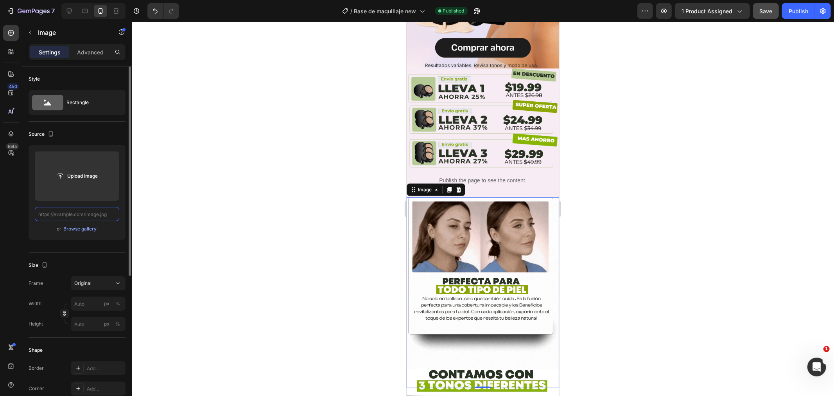
scroll to position [0, 0]
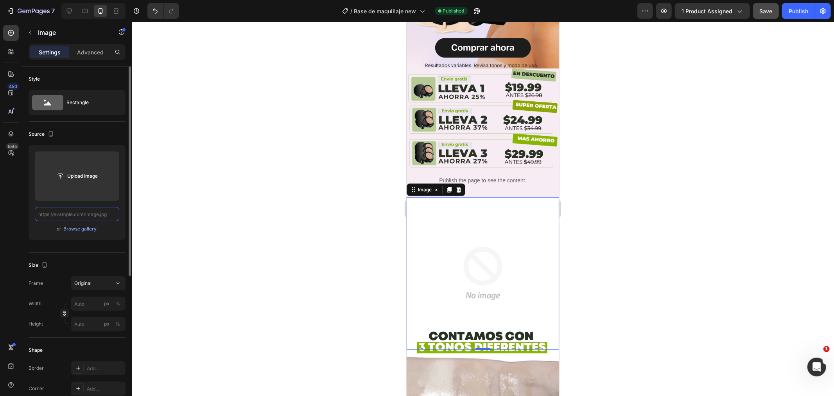
click at [71, 214] on input "text" at bounding box center [77, 214] width 84 height 14
paste input "[URL][DOMAIN_NAME]"
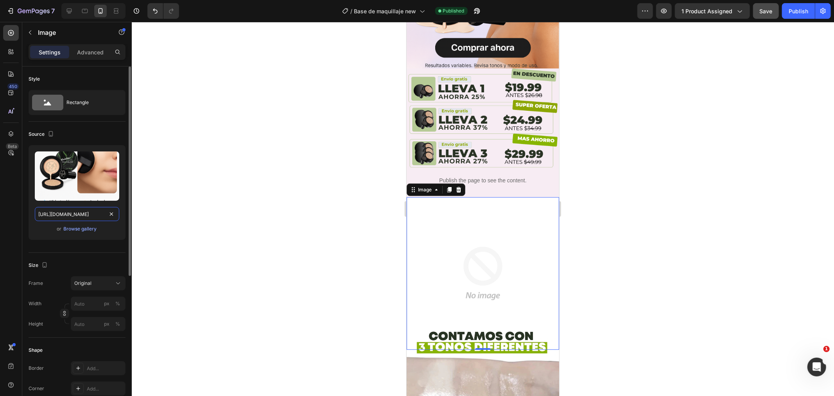
scroll to position [0, 98]
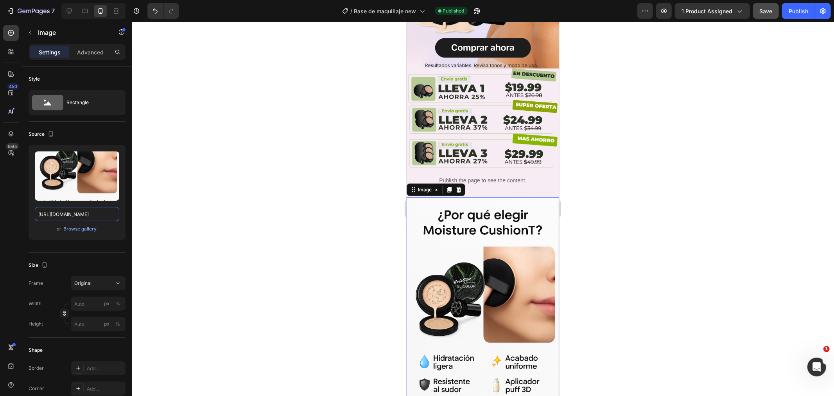
type input "[URL][DOMAIN_NAME]"
click at [311, 227] on div at bounding box center [483, 209] width 702 height 374
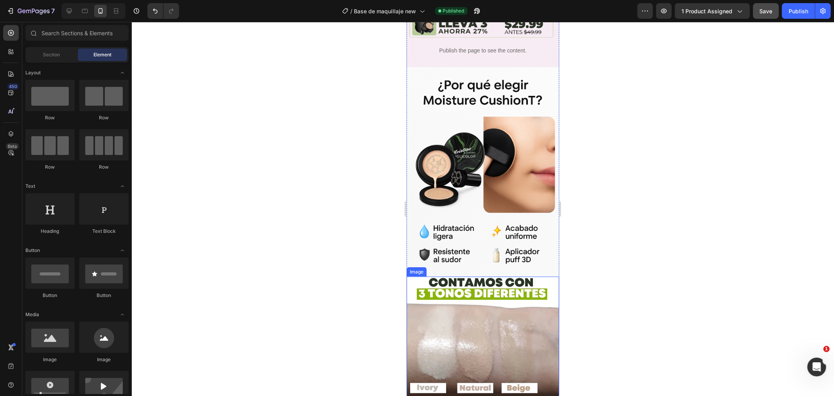
scroll to position [347, 0]
click at [451, 228] on img at bounding box center [482, 180] width 153 height 229
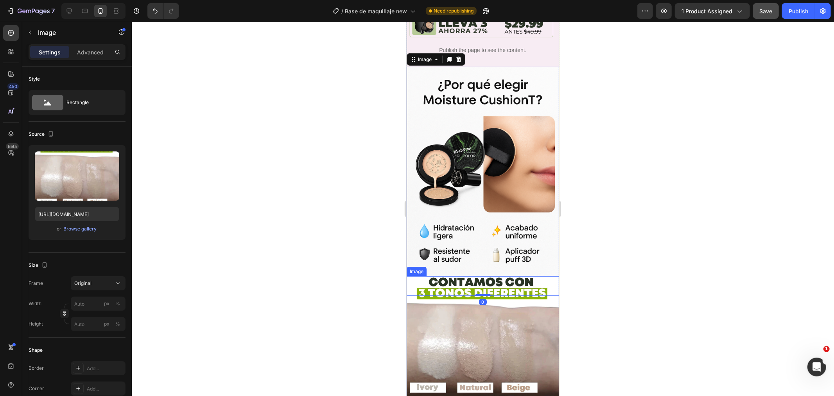
click at [439, 282] on img at bounding box center [482, 341] width 153 height 131
click at [94, 56] on div "Advanced" at bounding box center [90, 52] width 39 height 13
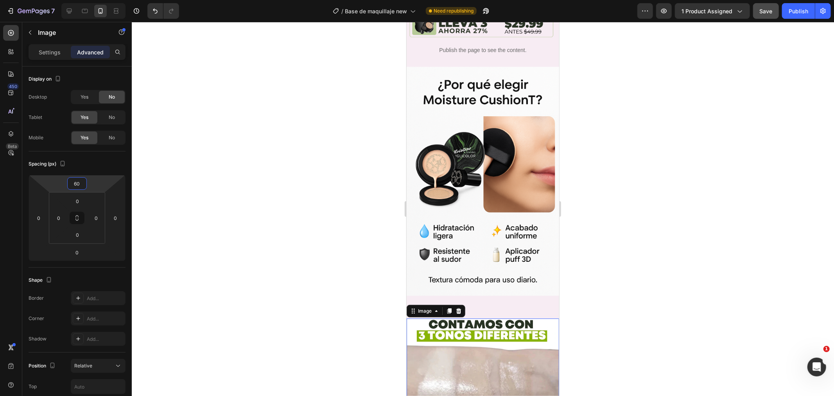
drag, startPoint x: 91, startPoint y: 181, endPoint x: 107, endPoint y: 159, distance: 27.4
click at [107, 59] on html "7 Version history / Base de maquillaje new Need republishing Preview 1 product …" at bounding box center [417, 29] width 834 height 59
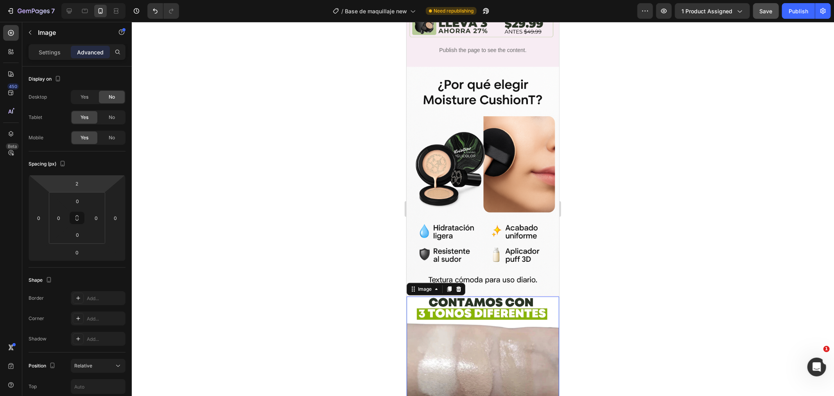
type input "0"
drag, startPoint x: 108, startPoint y: 179, endPoint x: 109, endPoint y: 192, distance: 13.0
click at [109, 59] on html "7 Version history / Base de maquillaje new Need republishing Preview 1 product …" at bounding box center [417, 29] width 834 height 59
click at [710, 156] on div at bounding box center [483, 209] width 702 height 374
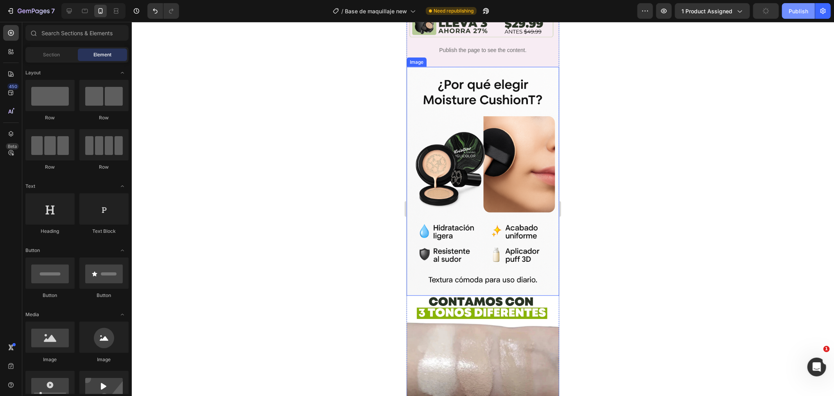
click at [795, 14] on div "Publish" at bounding box center [799, 11] width 20 height 8
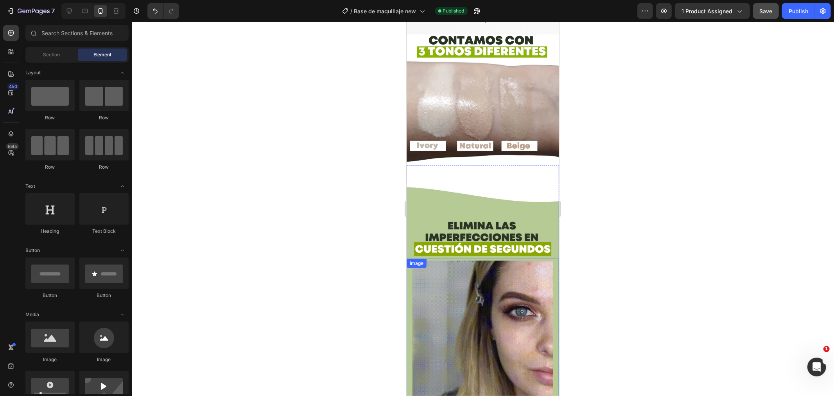
scroll to position [608, 0]
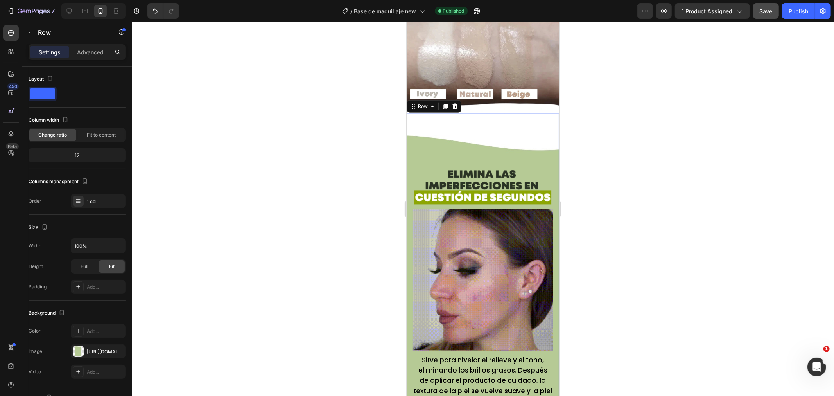
scroll to position [652, 0]
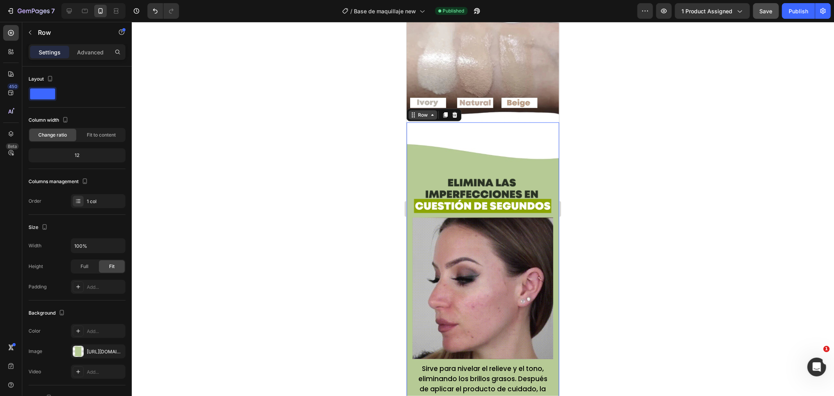
click at [416, 111] on div "Row" at bounding box center [422, 114] width 13 height 7
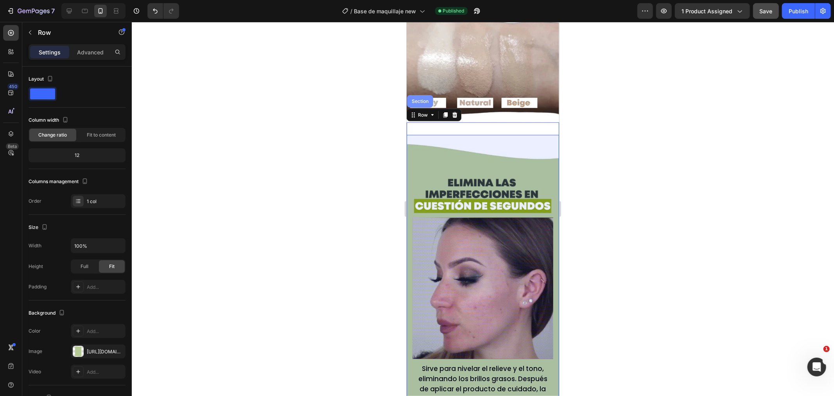
click at [425, 95] on div "Section" at bounding box center [420, 101] width 26 height 13
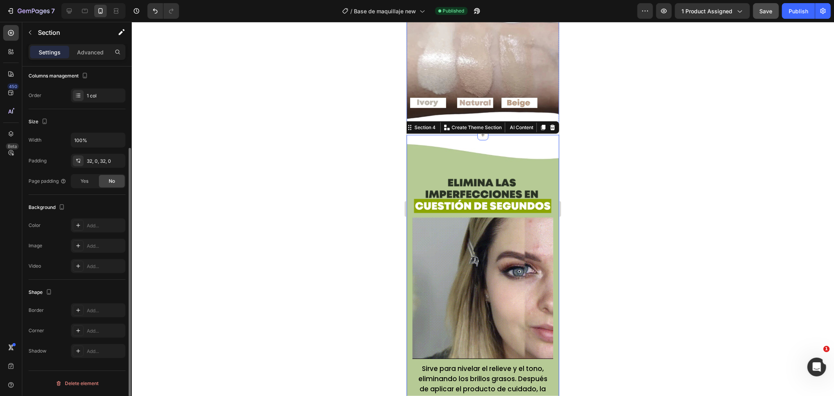
scroll to position [0, 0]
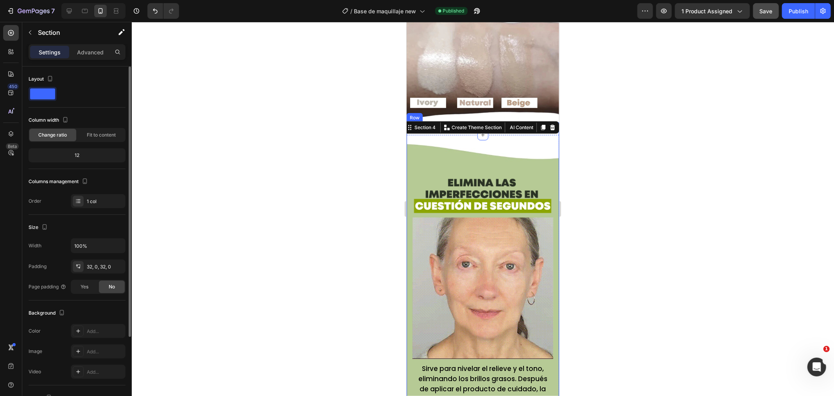
click at [423, 133] on div "Image Image Sirve para nivelar el relieve y el tono, eliminando los brillos gra…" at bounding box center [482, 380] width 153 height 517
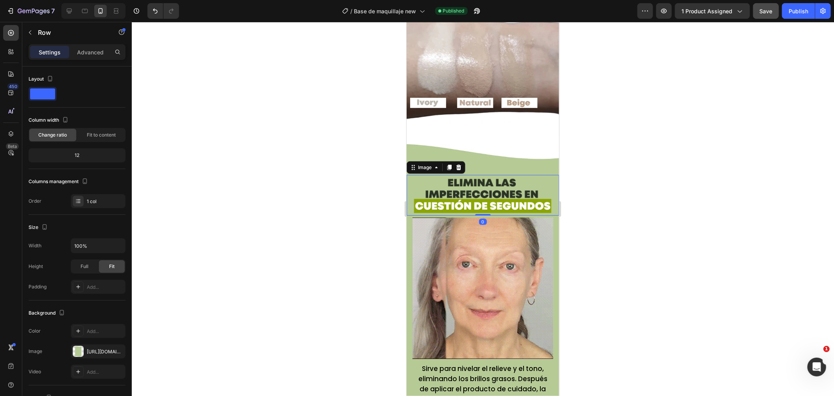
click at [438, 174] on div "Image 0" at bounding box center [482, 194] width 153 height 41
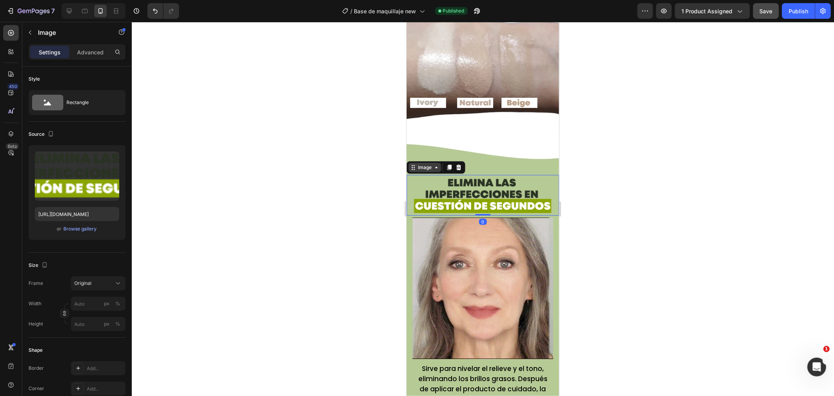
click at [433, 164] on icon at bounding box center [436, 167] width 6 height 6
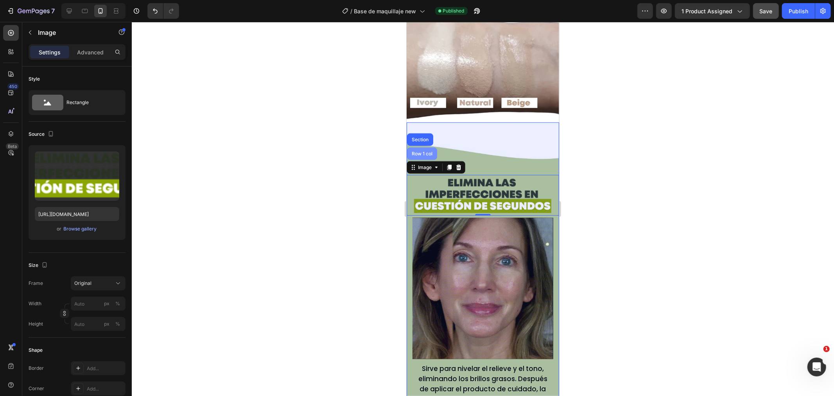
click at [429, 147] on div "Row 1 col" at bounding box center [422, 153] width 30 height 13
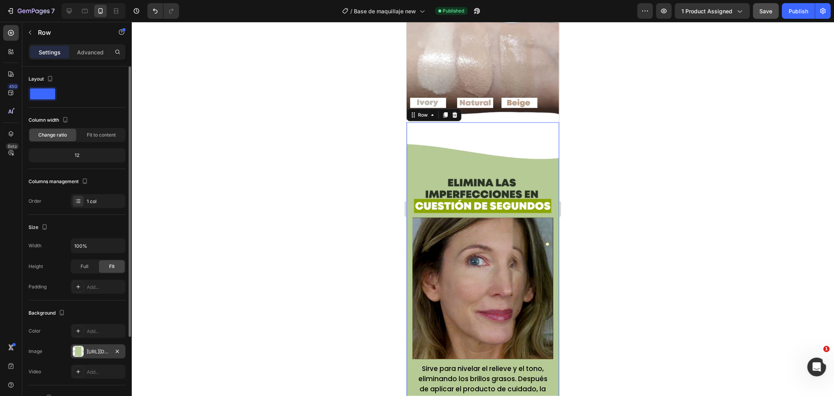
click at [90, 350] on div "[URL][DOMAIN_NAME]" at bounding box center [98, 351] width 23 height 7
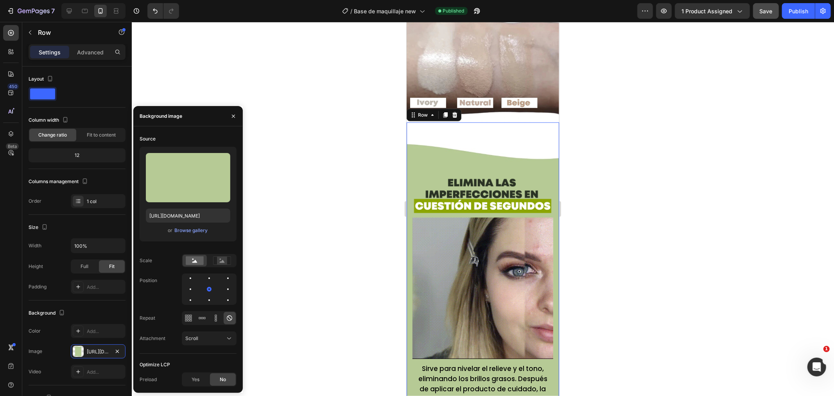
click at [232, 115] on icon "button" at bounding box center [233, 116] width 6 height 6
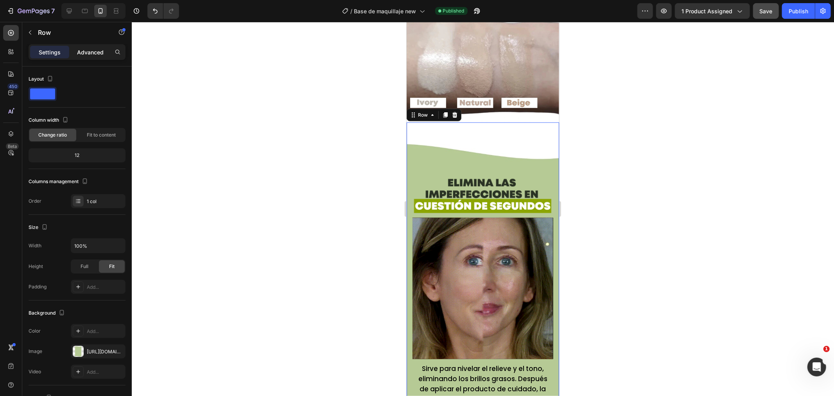
click at [89, 51] on p "Advanced" at bounding box center [90, 52] width 27 height 8
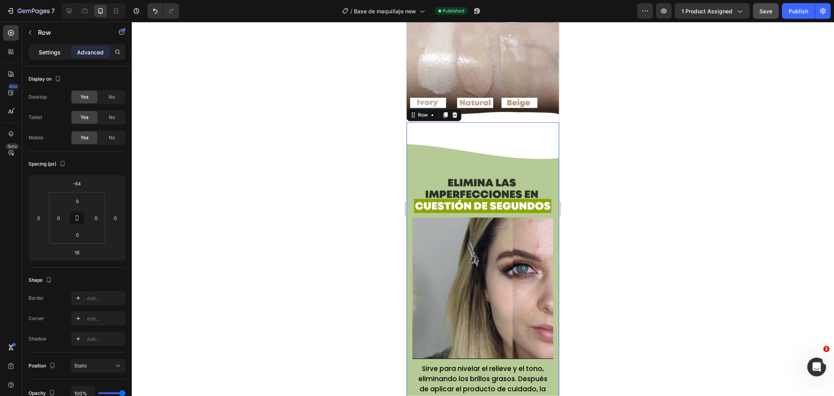
click at [50, 51] on p "Settings" at bounding box center [50, 52] width 22 height 8
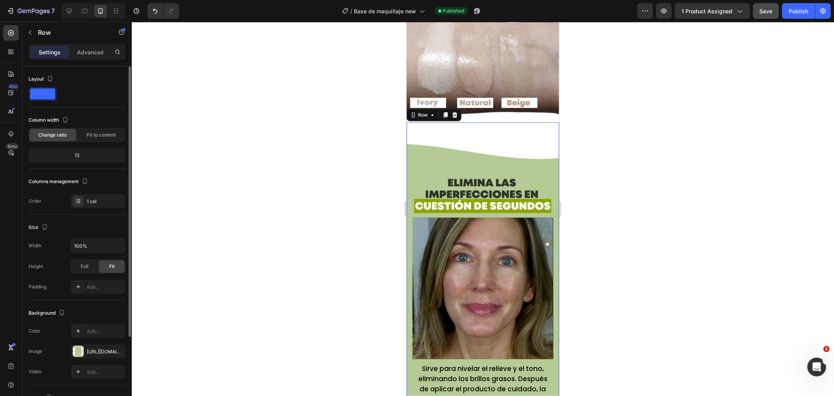
scroll to position [87, 0]
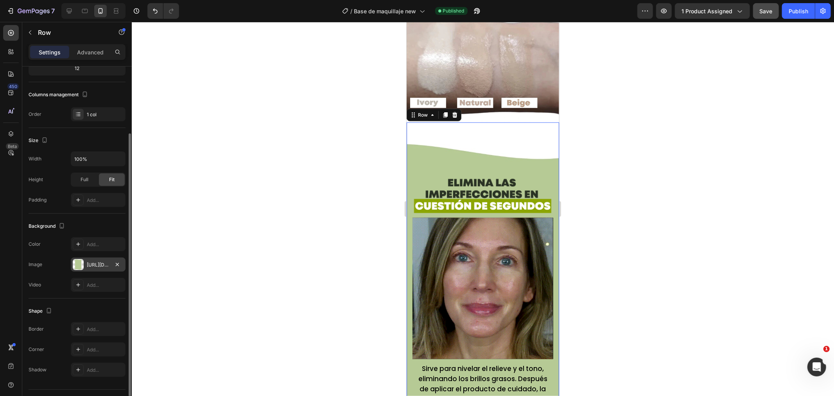
click at [75, 264] on div at bounding box center [78, 264] width 11 height 11
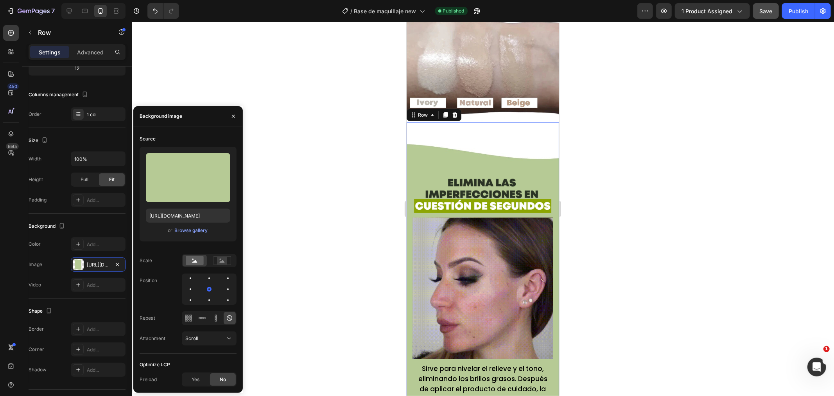
click at [313, 196] on div at bounding box center [483, 209] width 702 height 374
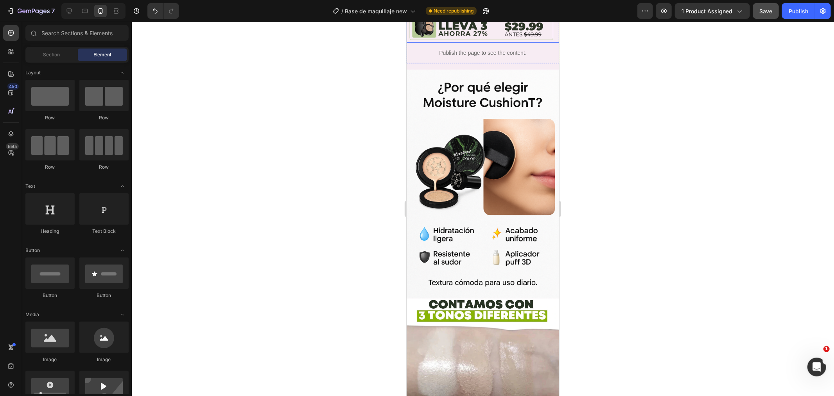
scroll to position [347, 0]
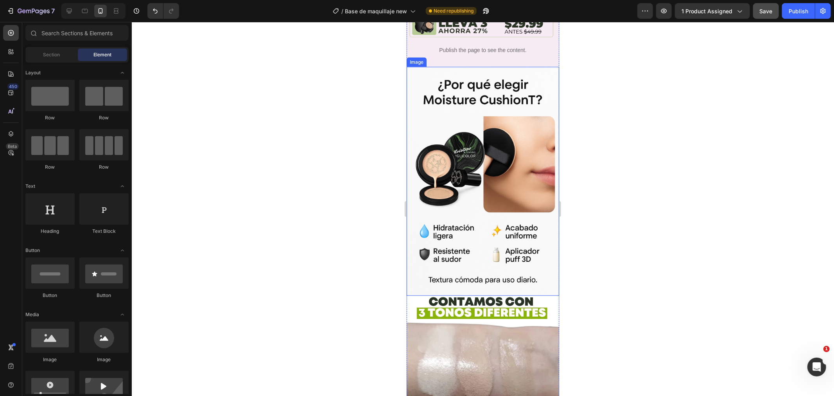
drag, startPoint x: 468, startPoint y: 140, endPoint x: 475, endPoint y: 154, distance: 16.3
click at [468, 140] on img at bounding box center [482, 180] width 153 height 229
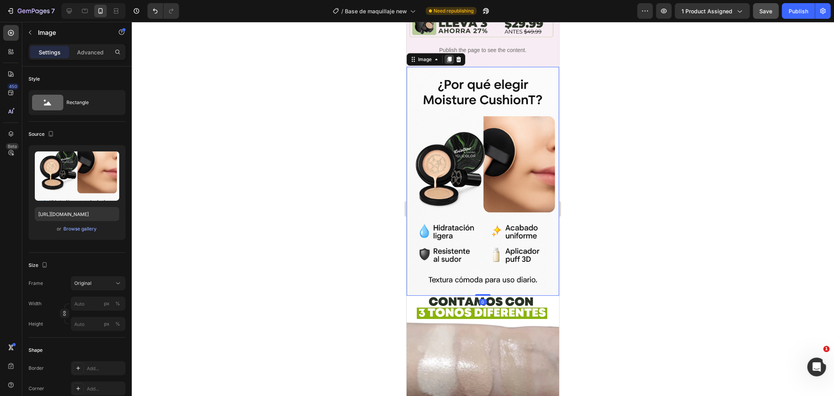
click at [447, 54] on div at bounding box center [448, 58] width 9 height 9
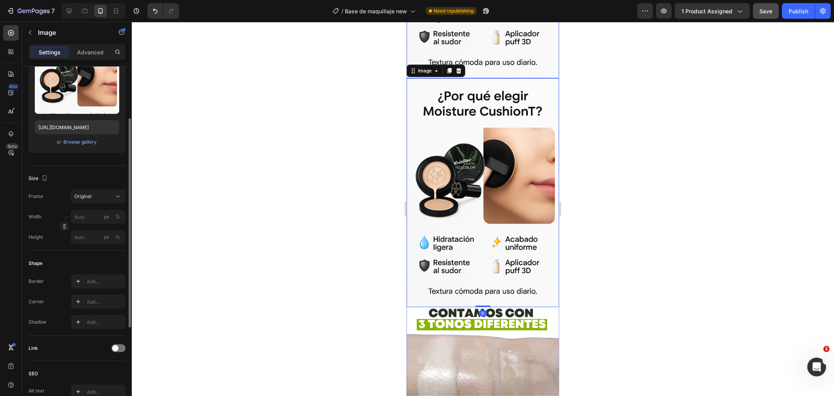
scroll to position [569, 0]
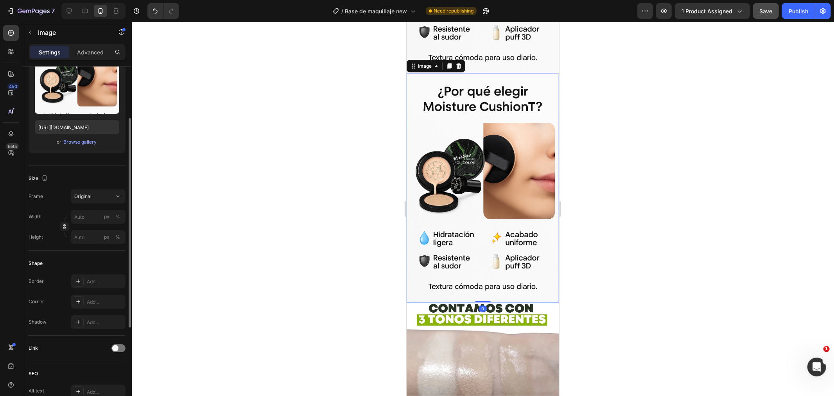
click at [476, 148] on img at bounding box center [482, 187] width 153 height 229
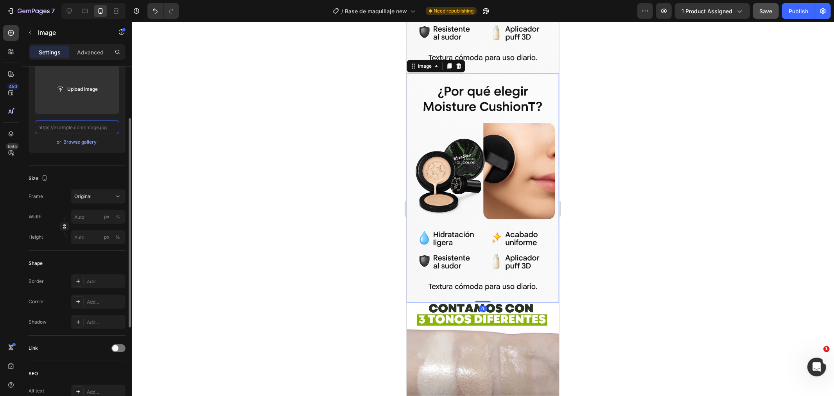
scroll to position [0, 0]
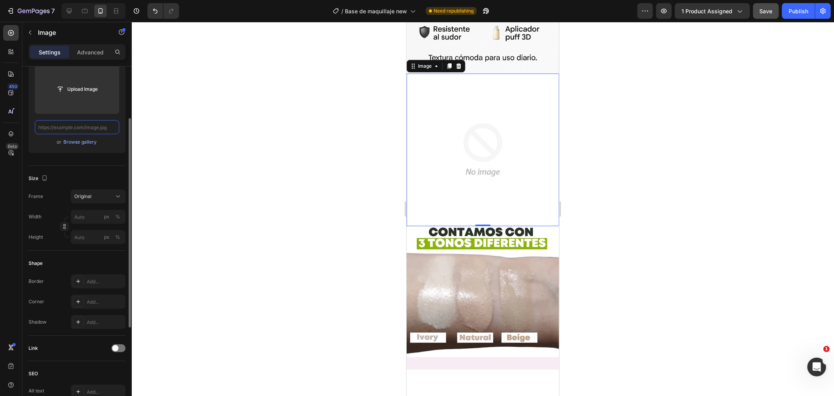
click at [91, 129] on input "text" at bounding box center [77, 127] width 84 height 14
paste input "[URL][DOMAIN_NAME]"
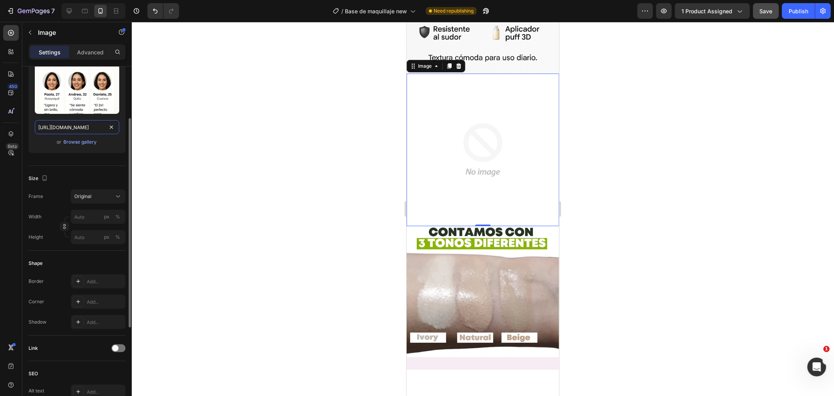
scroll to position [0, 94]
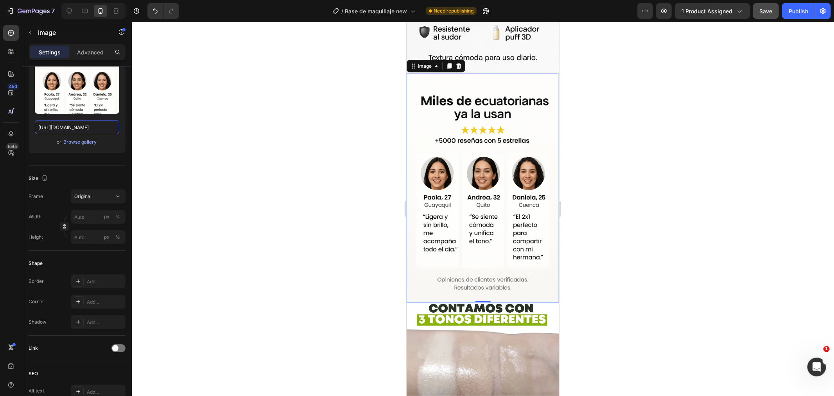
type input "[URL][DOMAIN_NAME]"
click at [339, 171] on div at bounding box center [483, 209] width 702 height 374
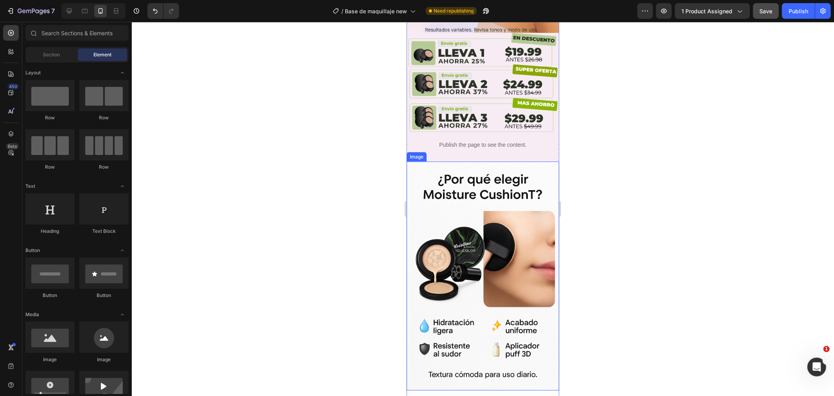
scroll to position [130, 0]
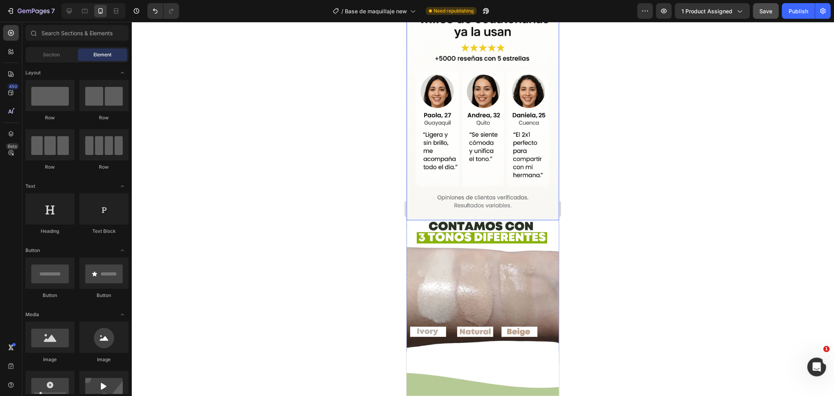
click at [472, 127] on img at bounding box center [482, 105] width 153 height 229
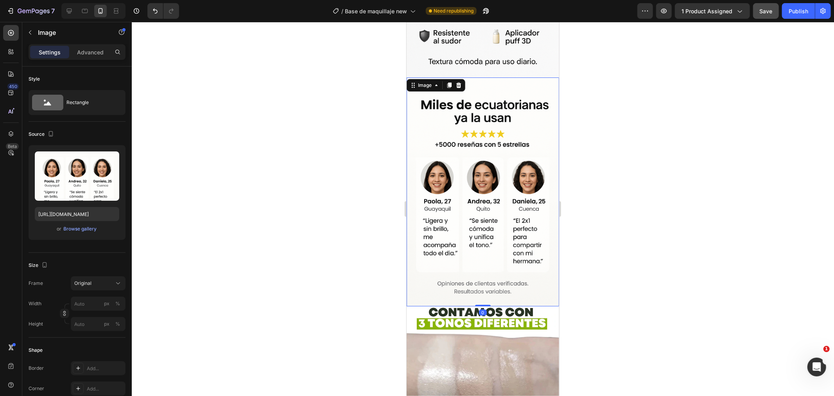
scroll to position [565, 0]
click at [447, 83] on icon at bounding box center [449, 86] width 6 height 6
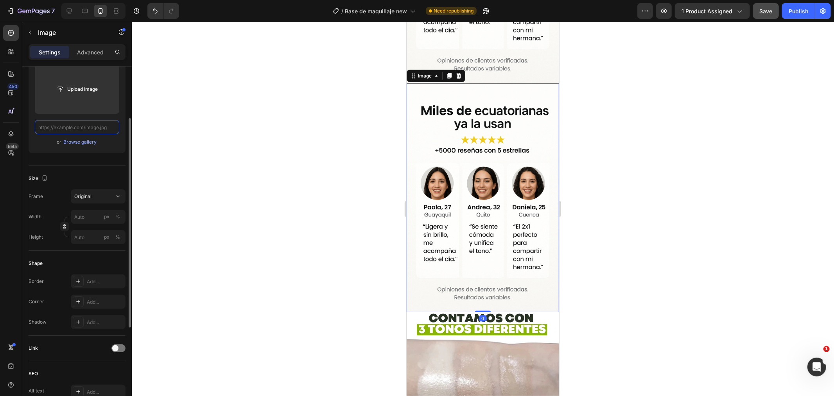
scroll to position [0, 0]
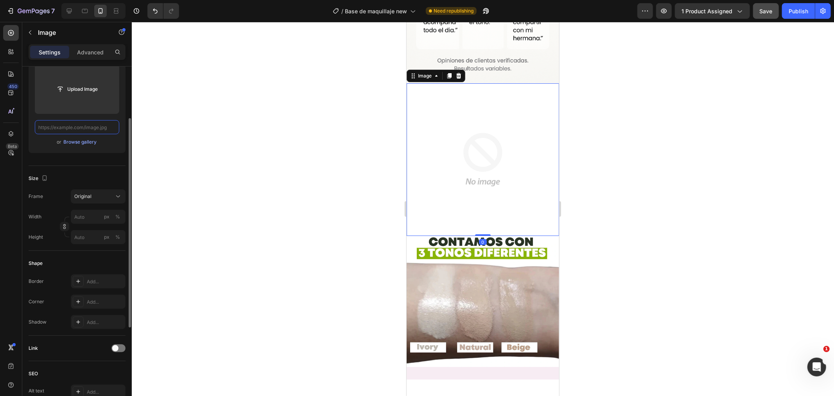
click at [77, 133] on input "text" at bounding box center [77, 127] width 84 height 14
paste input "[URL][DOMAIN_NAME]"
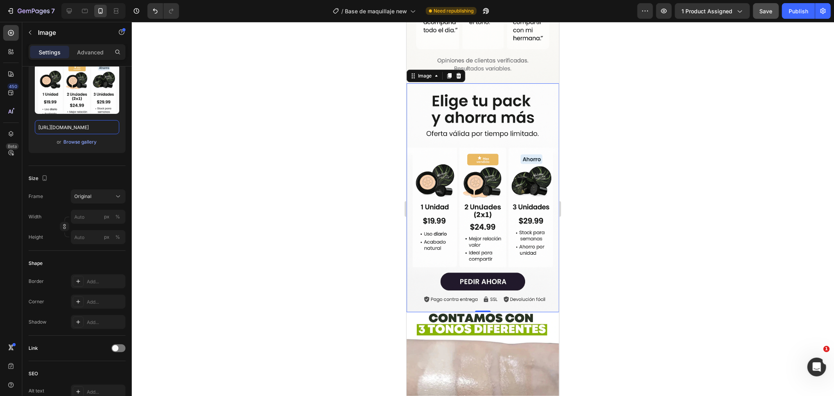
type input "[URL][DOMAIN_NAME]"
click at [199, 148] on div at bounding box center [483, 209] width 702 height 374
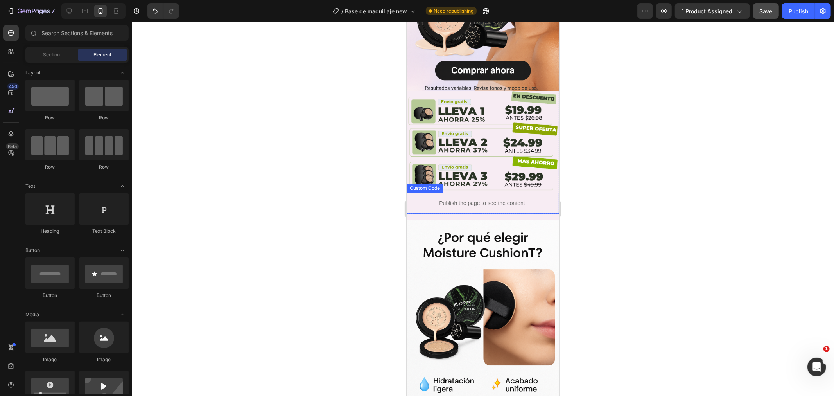
scroll to position [180, 0]
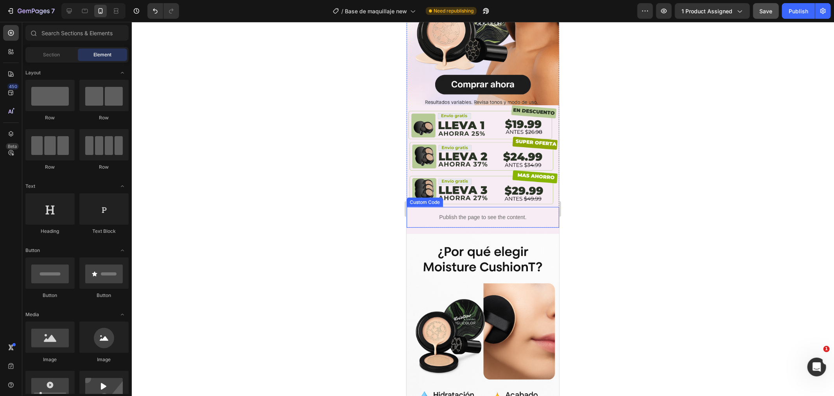
click at [463, 213] on p "Publish the page to see the content." at bounding box center [482, 217] width 137 height 8
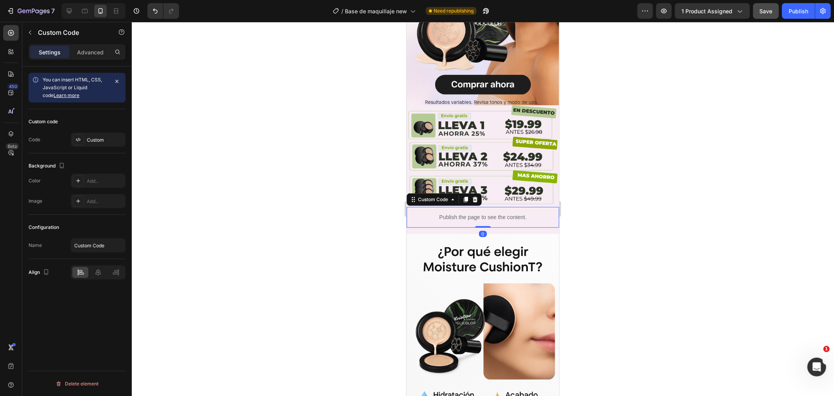
click at [465, 196] on icon at bounding box center [465, 198] width 4 height 5
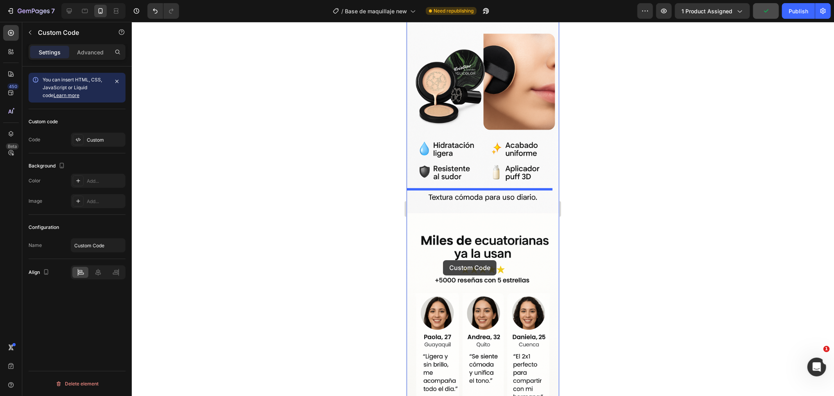
scroll to position [397, 0]
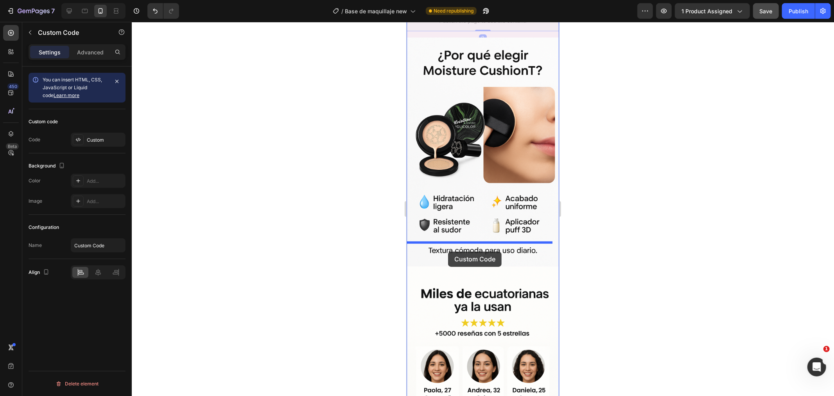
drag, startPoint x: 410, startPoint y: 208, endPoint x: 448, endPoint y: 251, distance: 57.1
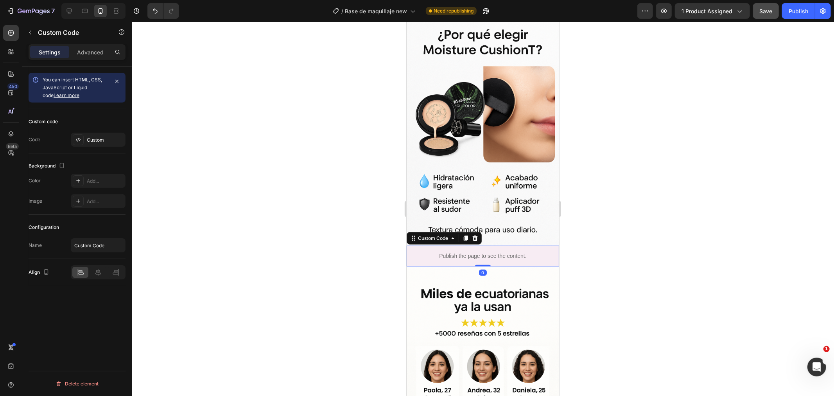
drag, startPoint x: 465, startPoint y: 211, endPoint x: 456, endPoint y: 220, distance: 12.2
click at [465, 235] on icon at bounding box center [465, 237] width 4 height 5
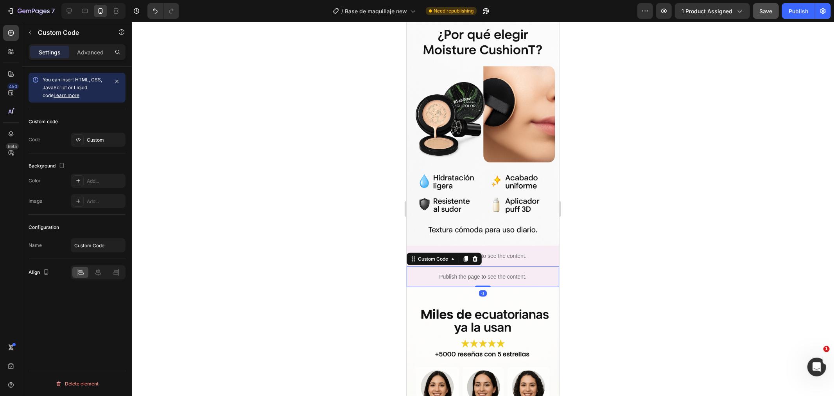
click at [474, 255] on icon at bounding box center [475, 258] width 6 height 6
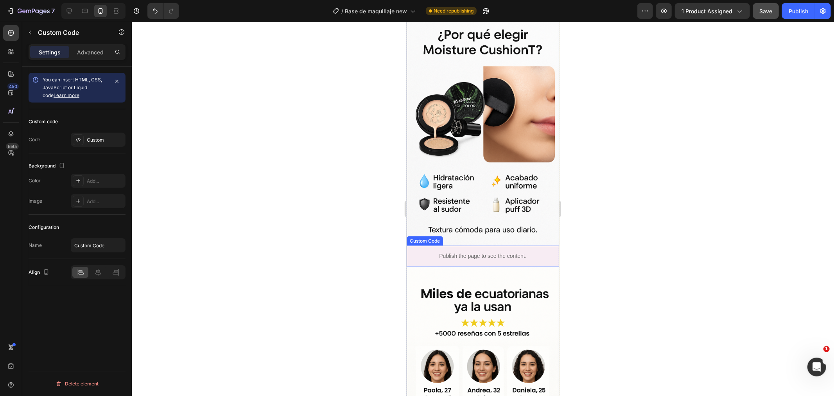
click at [497, 251] on p "Publish the page to see the content." at bounding box center [482, 255] width 137 height 8
click at [478, 233] on div at bounding box center [474, 237] width 9 height 9
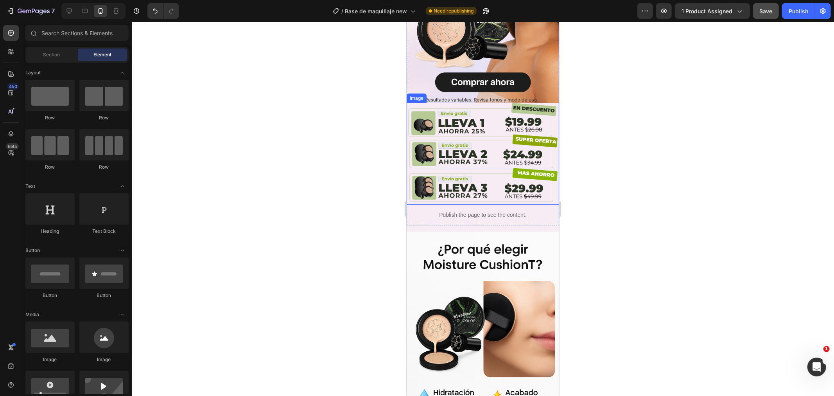
scroll to position [180, 0]
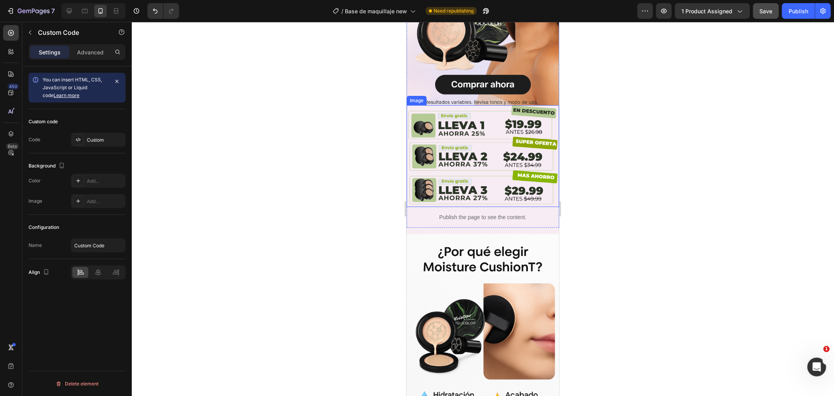
click at [436, 213] on p "Publish the page to see the content." at bounding box center [482, 217] width 137 height 8
click at [466, 196] on icon at bounding box center [465, 198] width 4 height 5
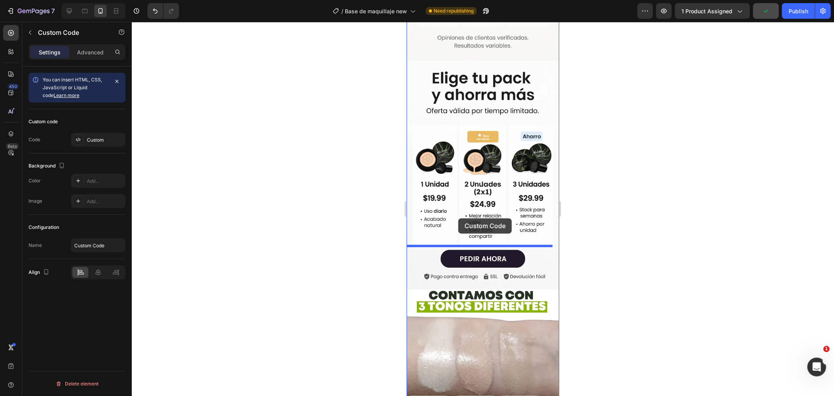
drag, startPoint x: 412, startPoint y: 206, endPoint x: 458, endPoint y: 218, distance: 47.3
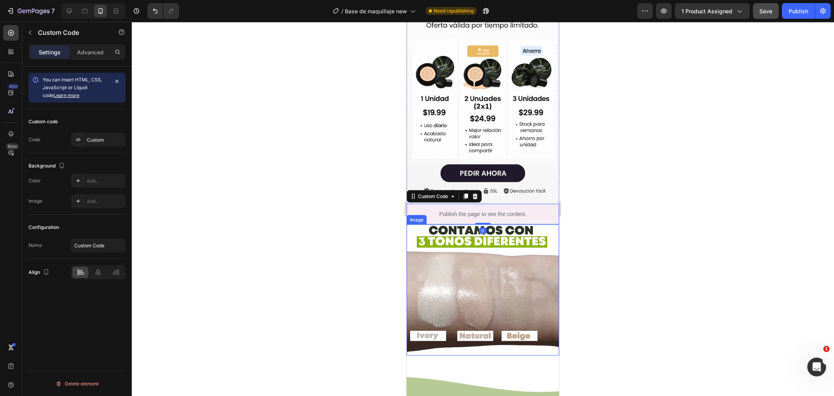
scroll to position [898, 0]
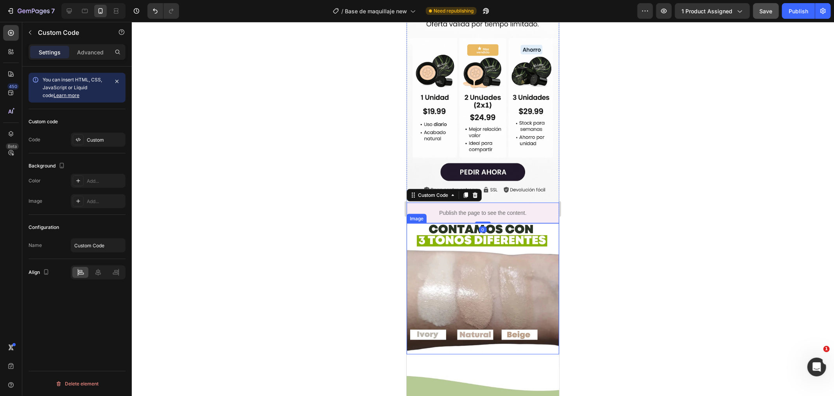
click at [448, 223] on img at bounding box center [482, 288] width 153 height 131
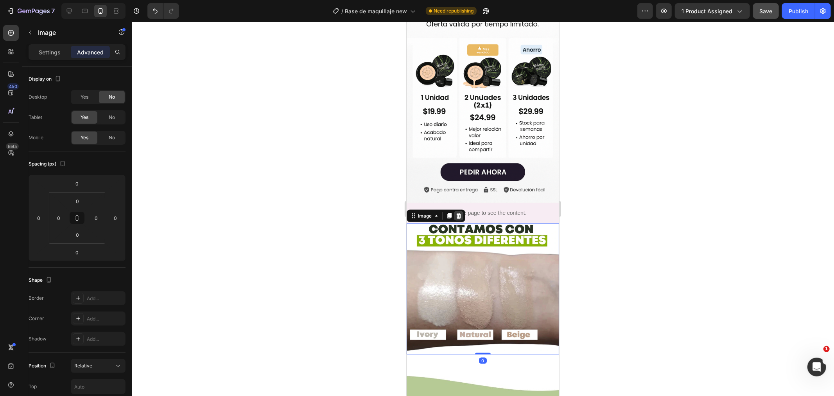
click at [459, 212] on icon at bounding box center [458, 215] width 6 height 6
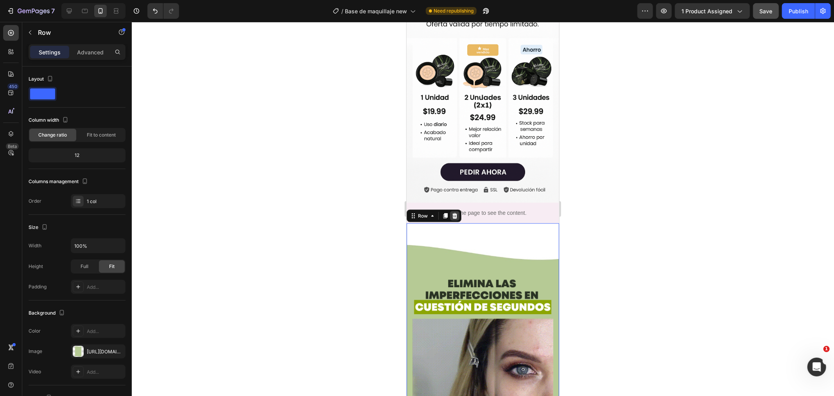
click at [458, 211] on div at bounding box center [454, 215] width 9 height 9
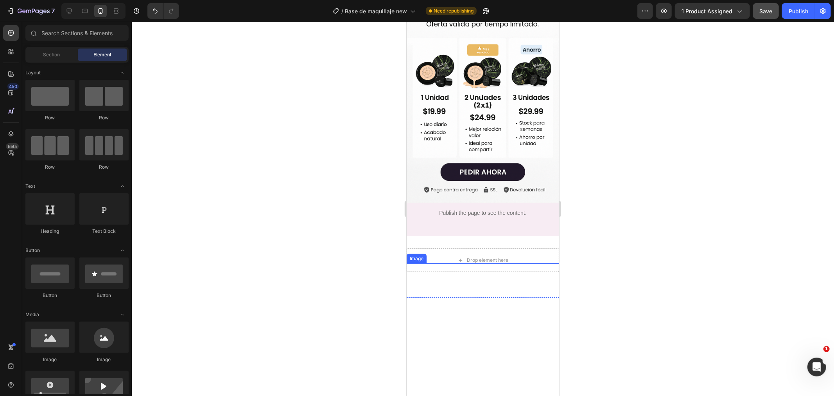
click at [463, 263] on img at bounding box center [482, 384] width 153 height 242
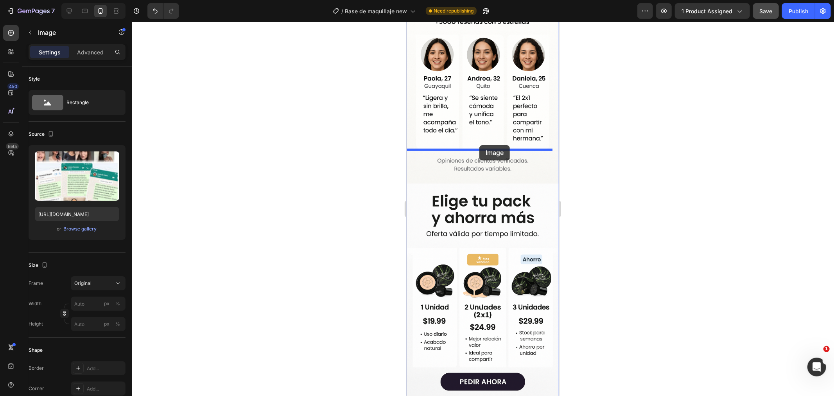
scroll to position [681, 0]
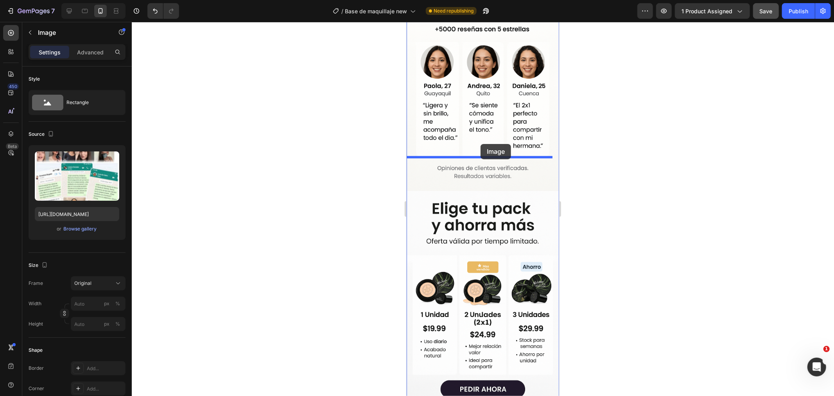
drag, startPoint x: 413, startPoint y: 212, endPoint x: 480, endPoint y: 144, distance: 96.5
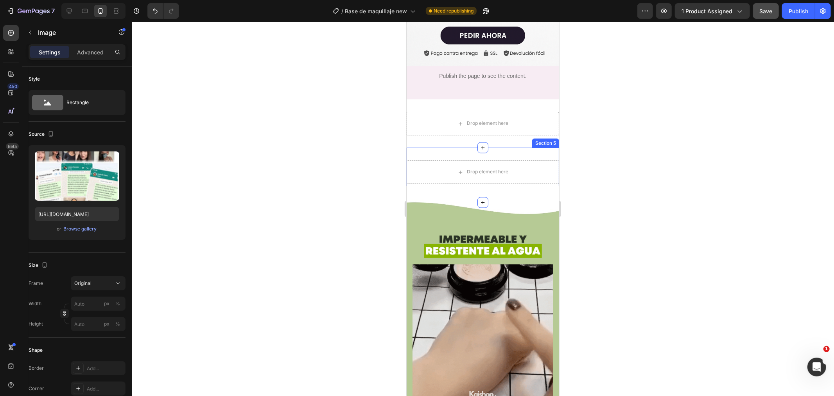
scroll to position [1246, 0]
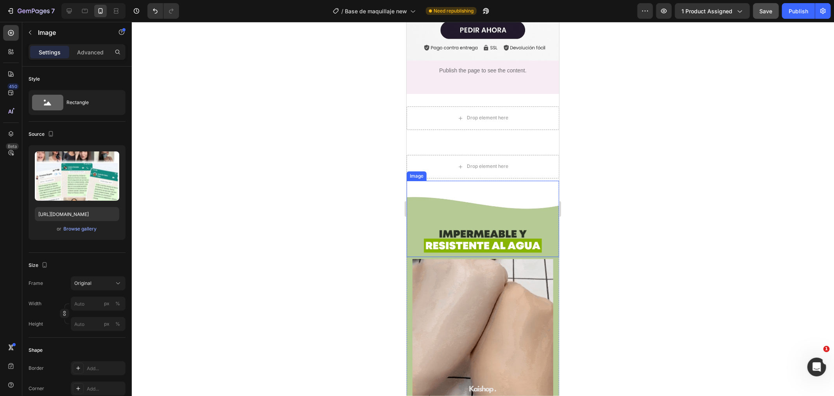
click at [413, 180] on div "Image" at bounding box center [482, 218] width 153 height 76
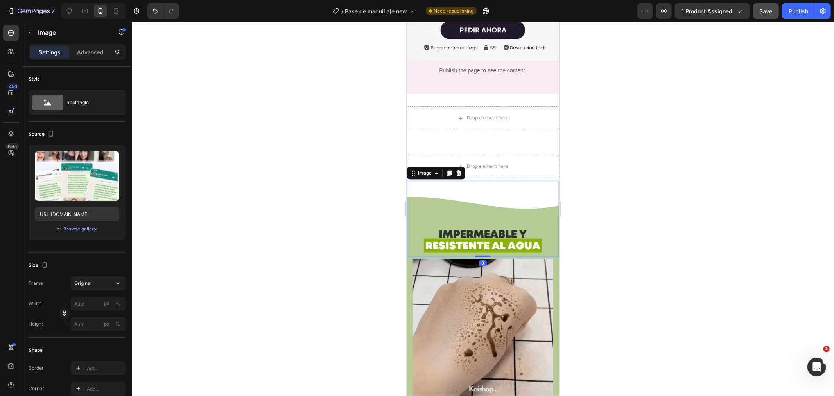
scroll to position [87, 0]
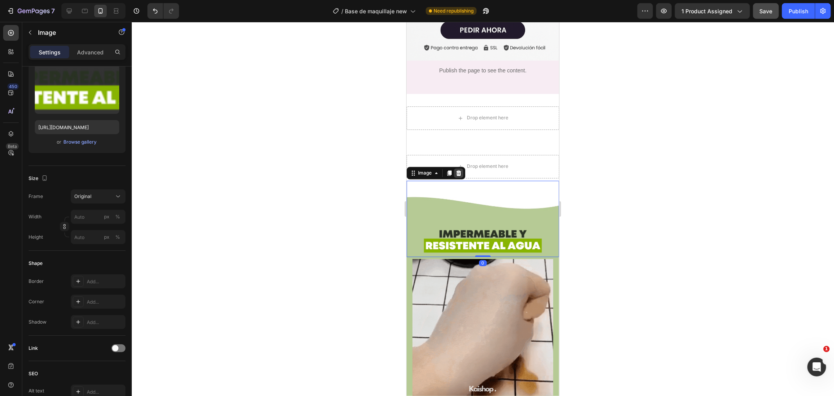
click at [458, 170] on icon at bounding box center [458, 172] width 5 height 5
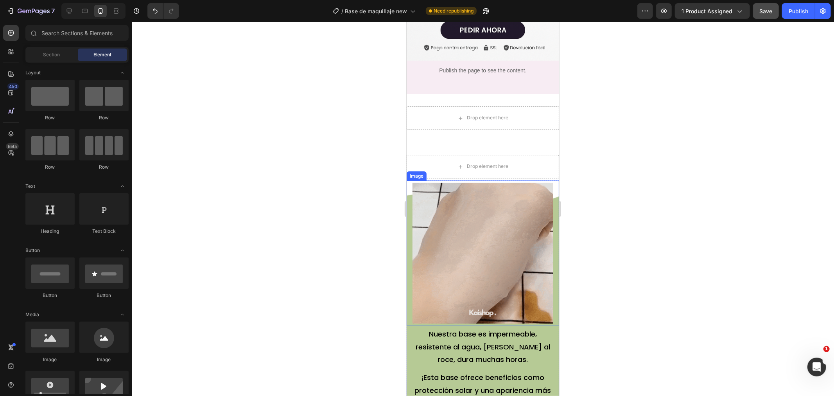
click at [441, 182] on img at bounding box center [482, 252] width 141 height 141
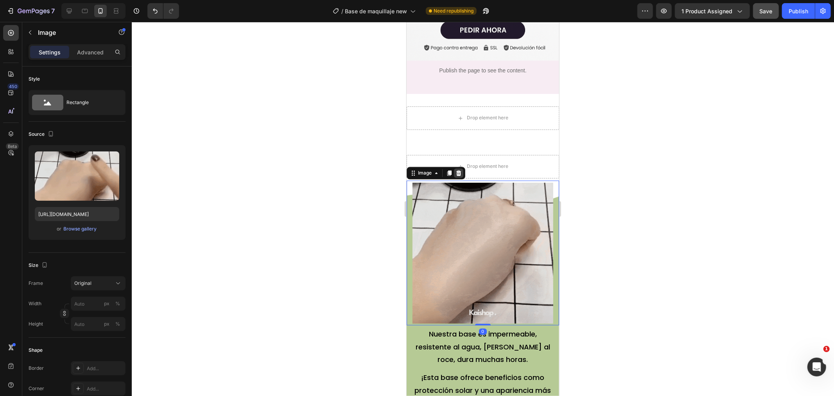
click at [459, 170] on icon at bounding box center [458, 173] width 6 height 6
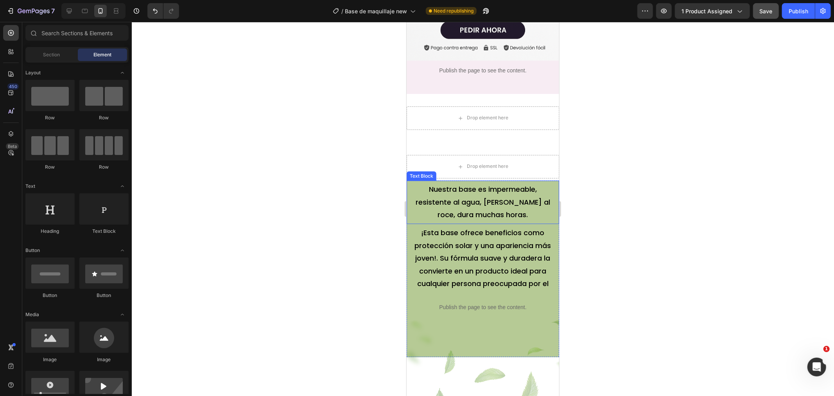
click at [443, 184] on span "Nuestra base es impermeable, resistente al agua, [PERSON_NAME] al roce, dura mu…" at bounding box center [482, 201] width 135 height 35
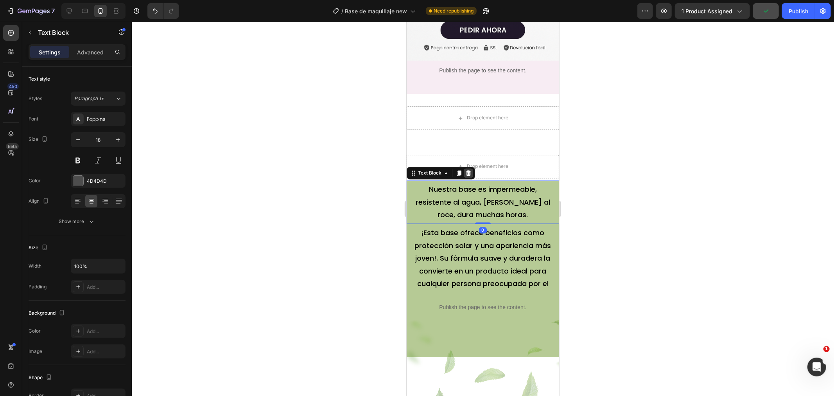
click at [465, 170] on icon at bounding box center [468, 173] width 6 height 6
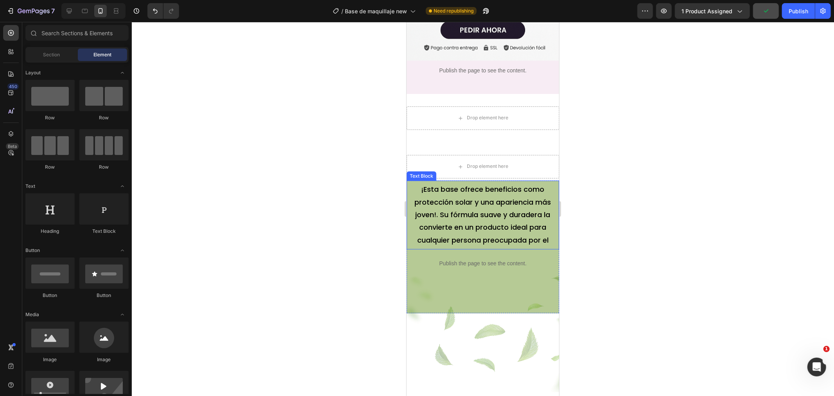
click at [458, 184] on span "¡Esta base ofrece beneficios como protección solar y una apariencia más joven!.…" at bounding box center [483, 214] width 136 height 61
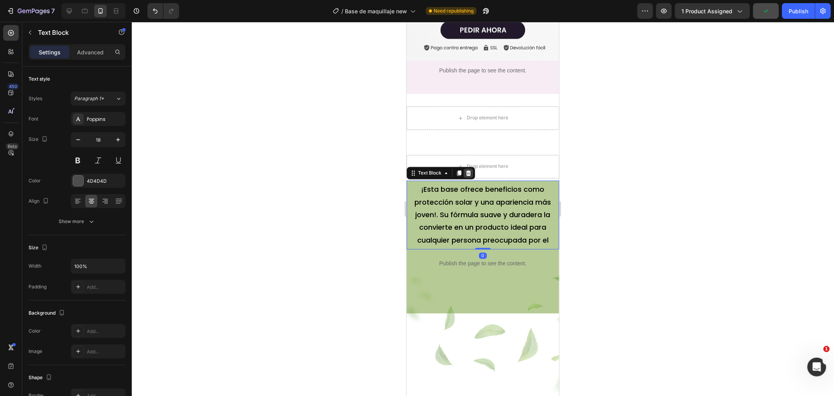
click at [469, 170] on icon at bounding box center [468, 172] width 5 height 5
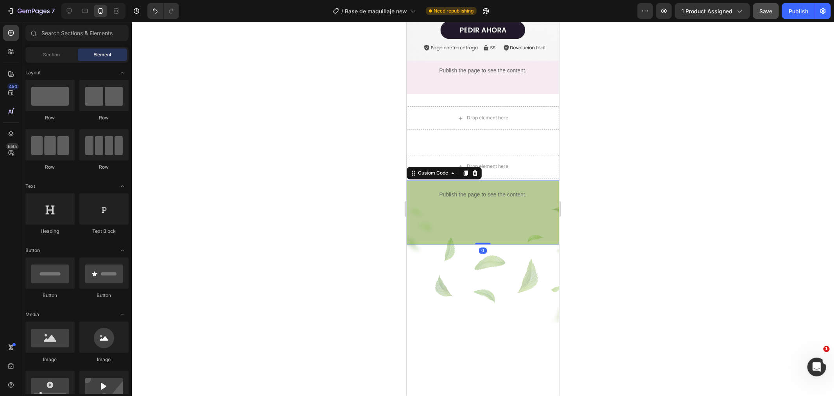
click at [424, 184] on div "Publish the page to see the content." at bounding box center [482, 194] width 137 height 21
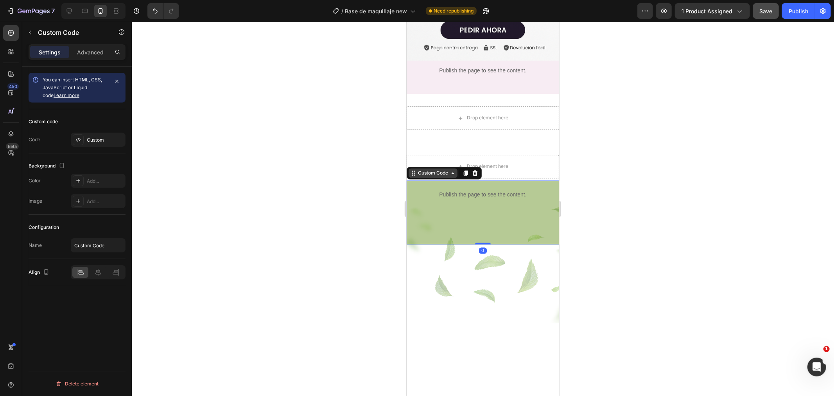
click at [424, 169] on div "Custom Code" at bounding box center [432, 172] width 33 height 7
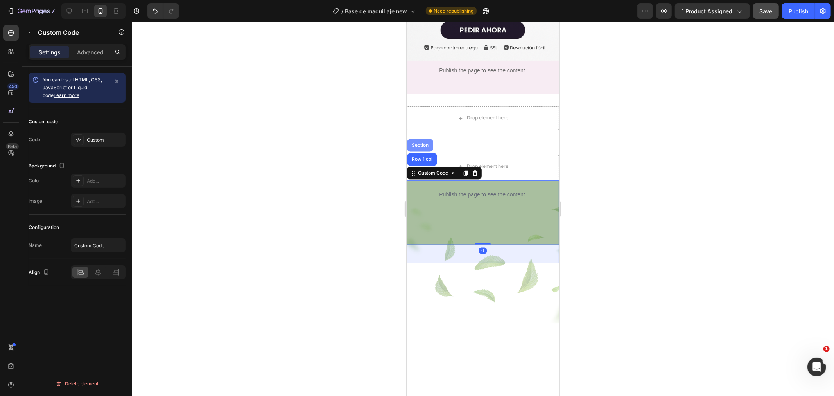
click at [423, 143] on div "Section" at bounding box center [420, 145] width 20 height 5
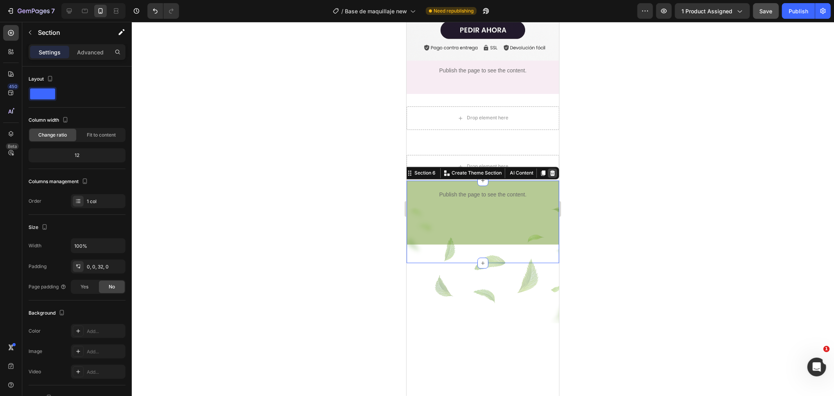
click at [550, 170] on icon at bounding box center [552, 172] width 5 height 5
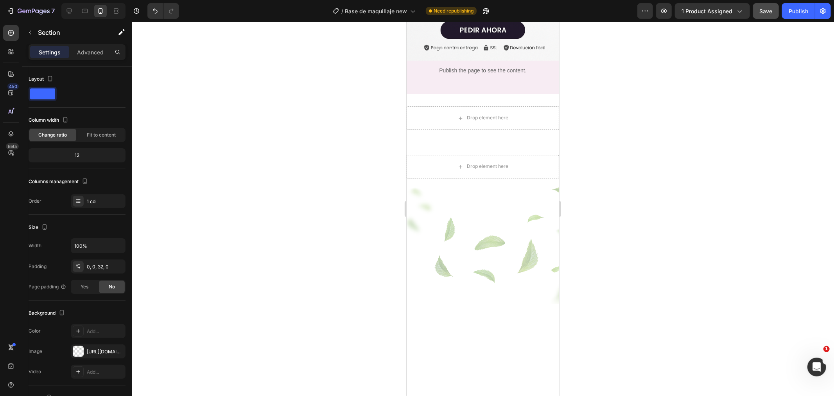
click at [460, 142] on div "Drop element here Row Section 5 You can create reusable sections Create Theme S…" at bounding box center [482, 169] width 153 height 55
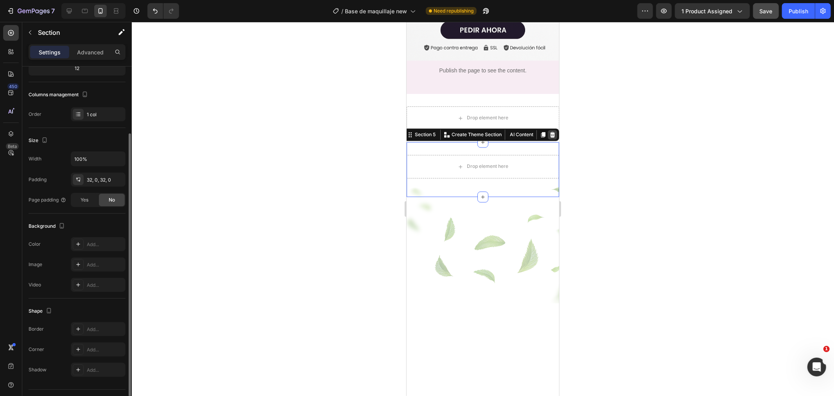
click at [550, 132] on icon at bounding box center [552, 134] width 5 height 5
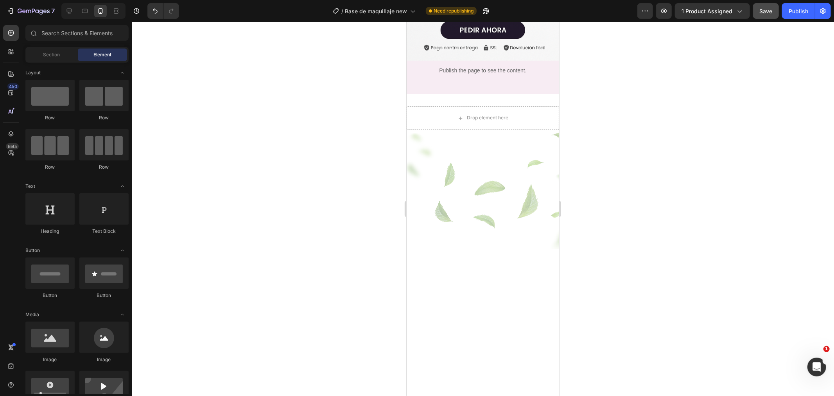
click at [440, 132] on div at bounding box center [482, 357] width 153 height 451
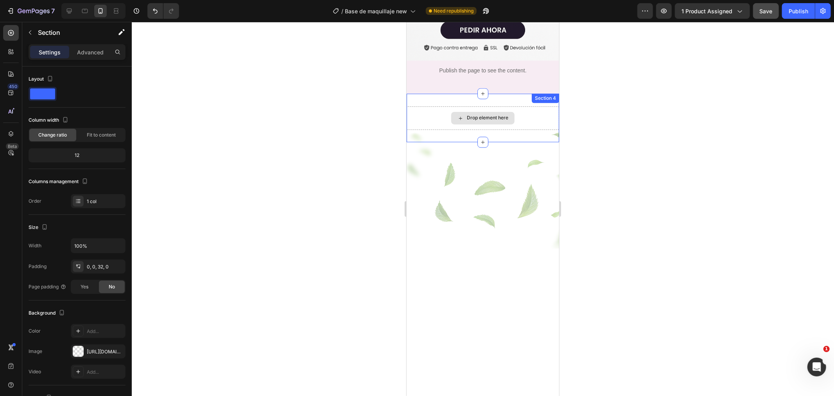
click at [460, 106] on div "Drop element here" at bounding box center [482, 117] width 153 height 23
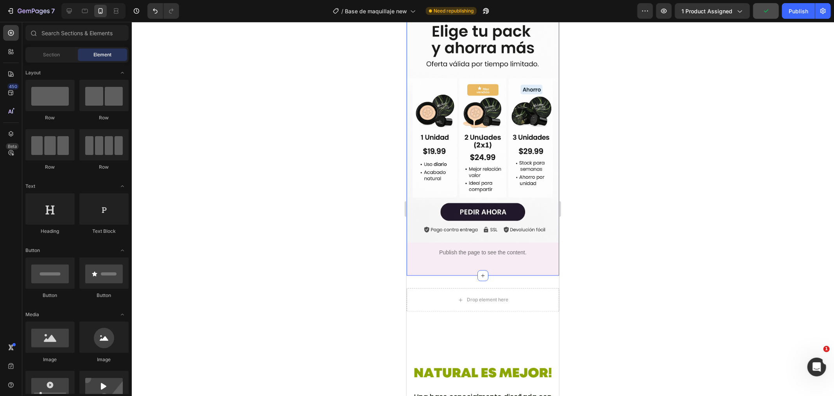
scroll to position [1064, 0]
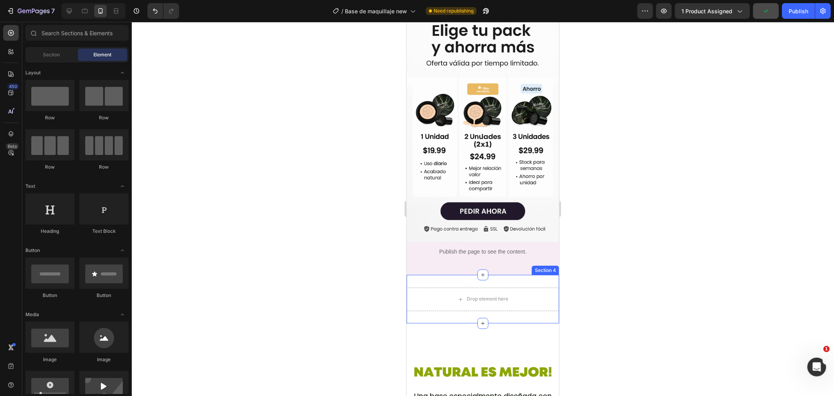
click at [519, 275] on div "Drop element here Section 4" at bounding box center [482, 299] width 153 height 48
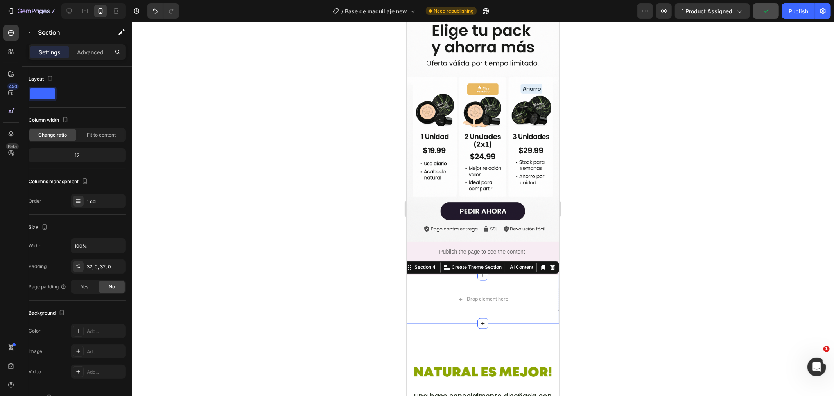
click at [549, 264] on icon at bounding box center [552, 267] width 6 height 6
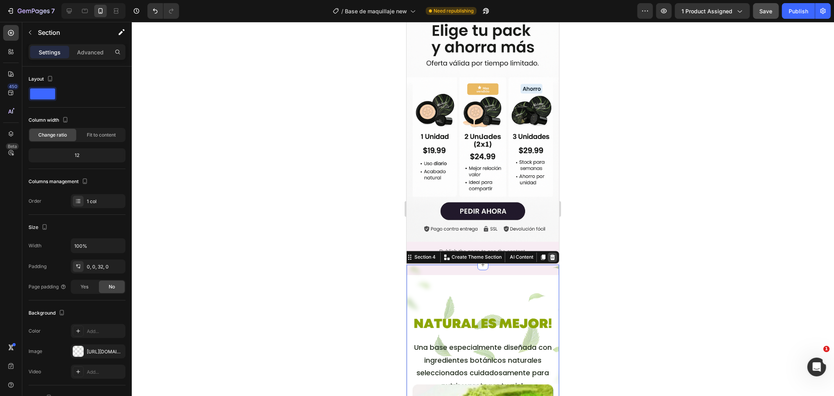
click at [549, 254] on icon at bounding box center [552, 257] width 6 height 6
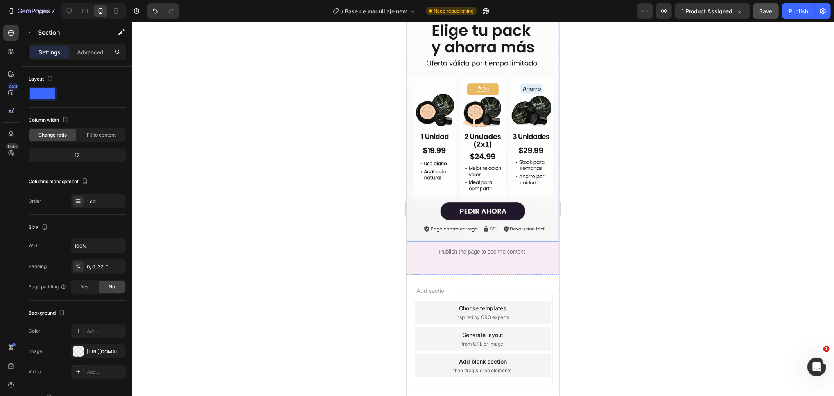
scroll to position [1037, 0]
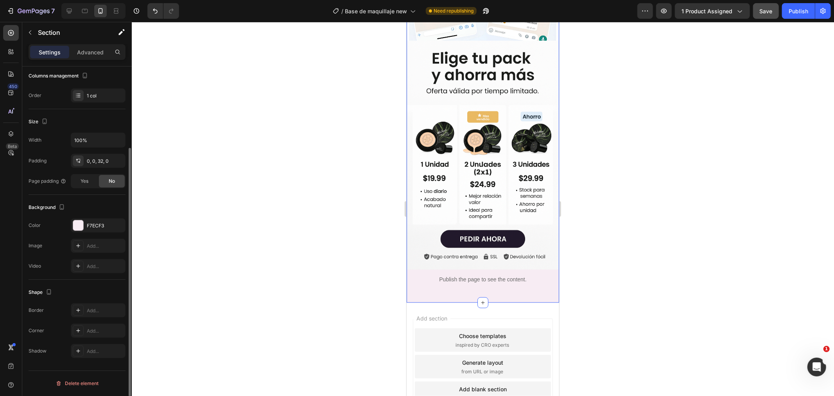
scroll to position [0, 0]
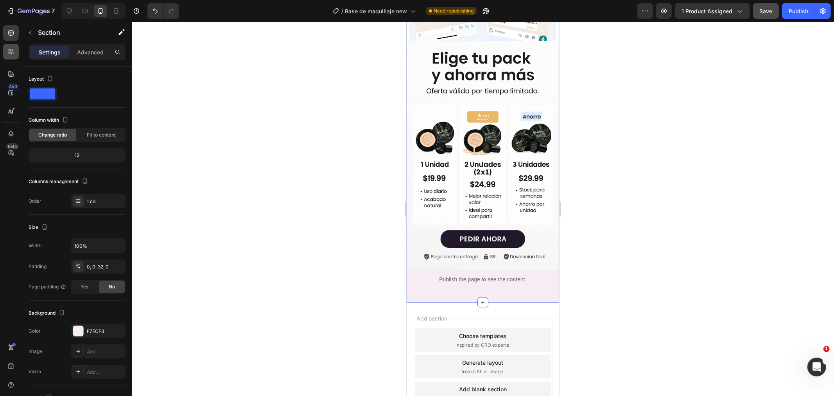
click at [12, 46] on div at bounding box center [11, 52] width 16 height 16
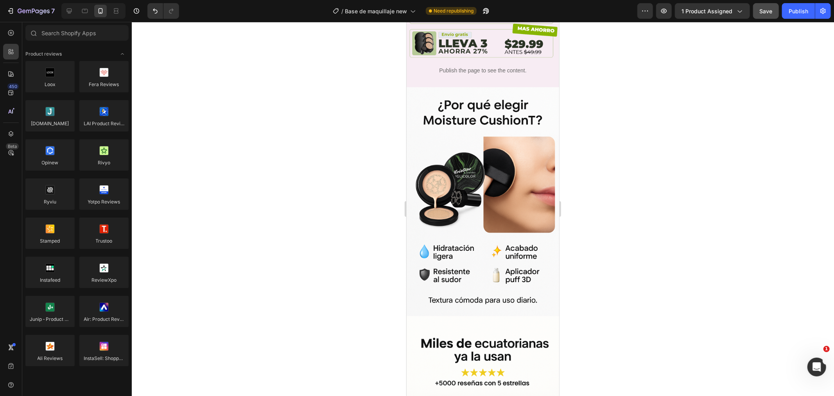
scroll to position [255, 0]
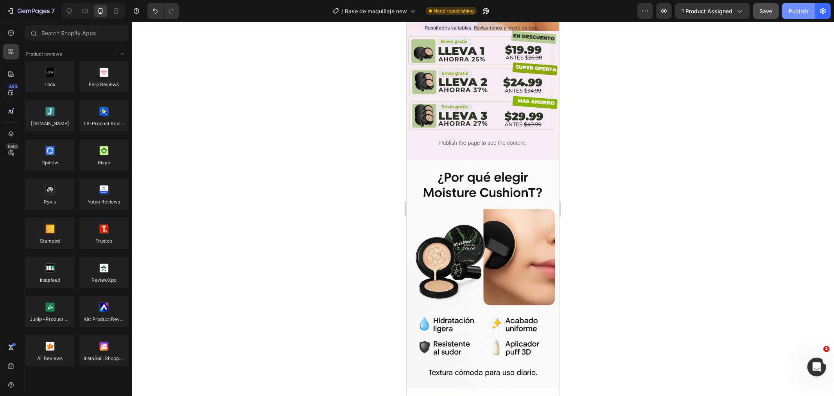
click at [798, 10] on div "Publish" at bounding box center [799, 11] width 20 height 8
